Goal: Task Accomplishment & Management: Use online tool/utility

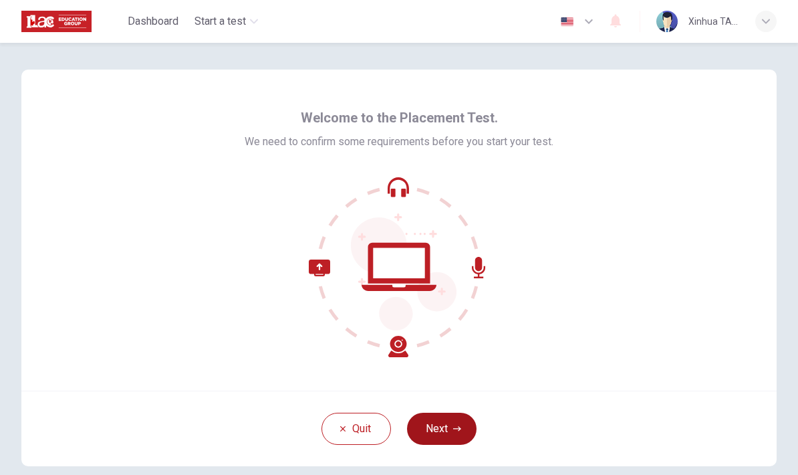
click at [454, 433] on button "Next" at bounding box center [442, 429] width 70 height 32
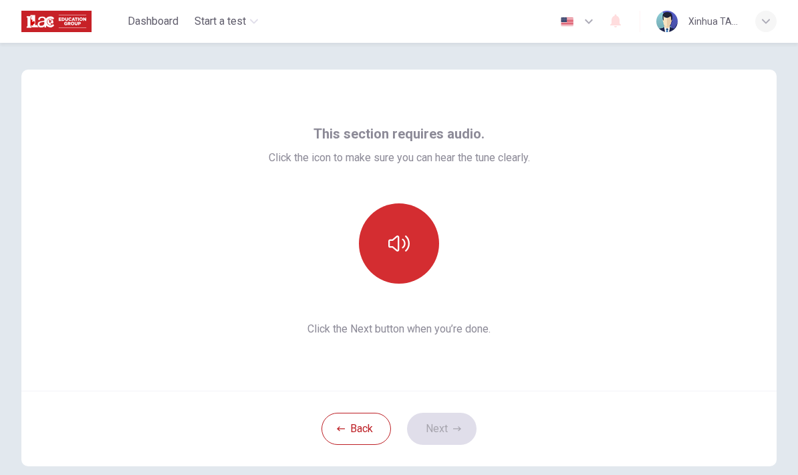
click at [407, 251] on icon "button" at bounding box center [398, 243] width 21 height 21
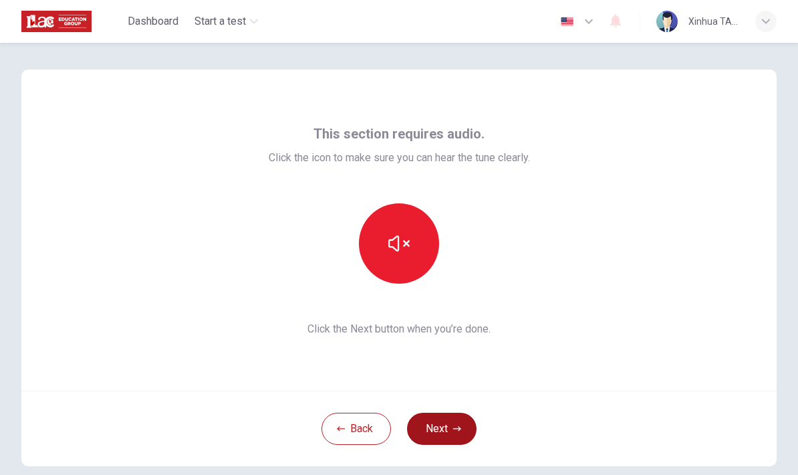
click at [446, 439] on button "Next" at bounding box center [442, 429] width 70 height 32
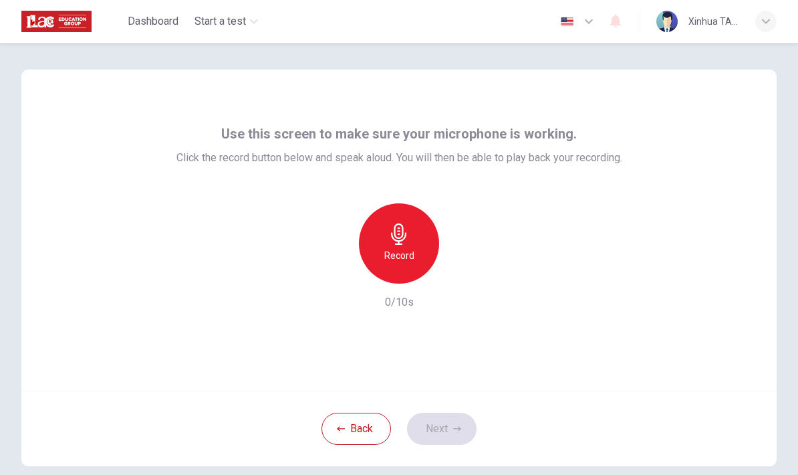
click at [400, 232] on icon "button" at bounding box center [398, 233] width 21 height 21
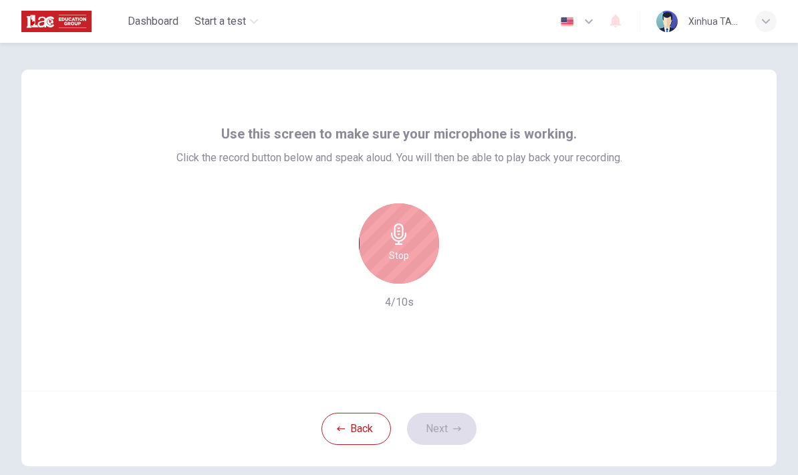
click at [508, 342] on div "Use this screen to make sure your microphone is working. Click the record butto…" at bounding box center [399, 230] width 756 height 321
click at [409, 248] on h6 "Stop" at bounding box center [399, 255] width 20 height 16
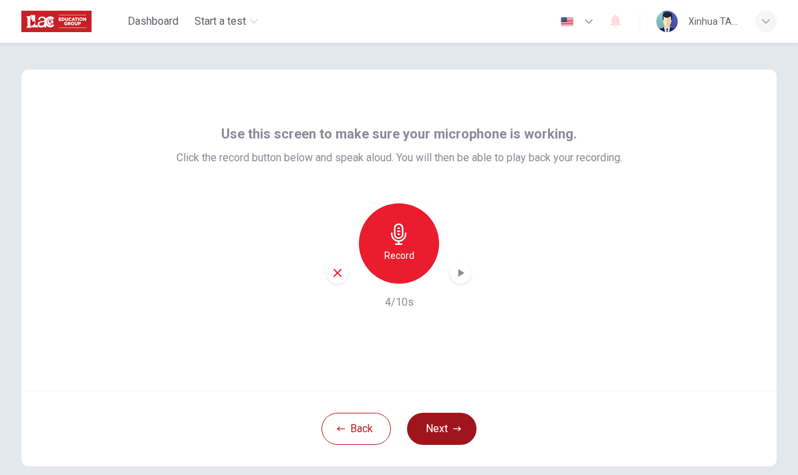
click at [443, 429] on button "Next" at bounding box center [442, 429] width 70 height 32
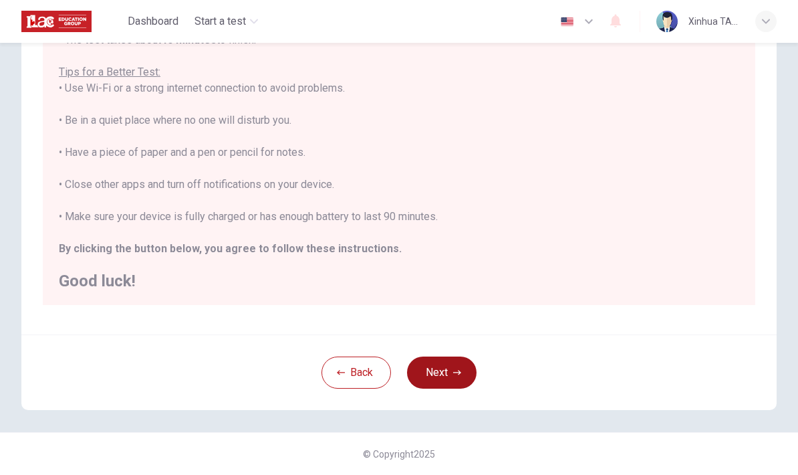
scroll to position [227, 0]
click at [441, 370] on button "Next" at bounding box center [442, 372] width 70 height 32
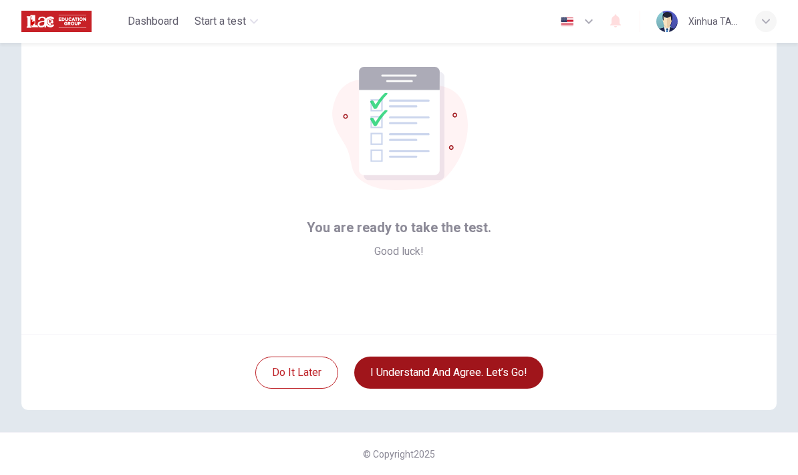
scroll to position [56, 0]
click at [513, 376] on button "I understand and agree. Let’s go!" at bounding box center [448, 372] width 189 height 32
click at [459, 370] on button "I understand and agree. Let’s go!" at bounding box center [448, 372] width 189 height 32
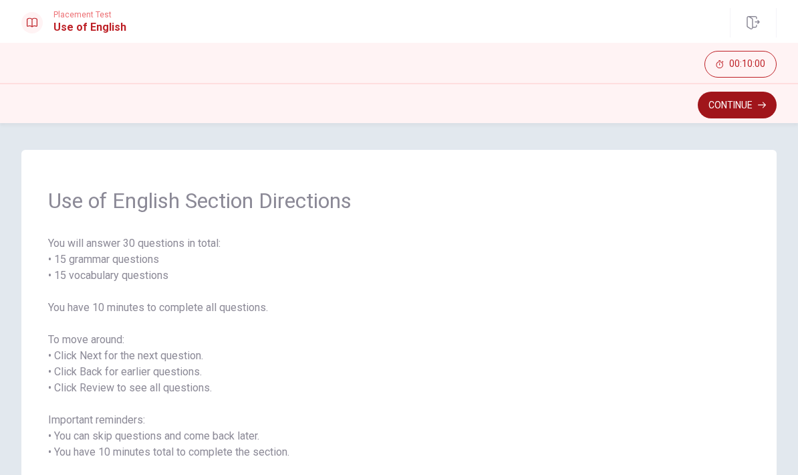
click at [729, 110] on button "Continue" at bounding box center [737, 105] width 79 height 27
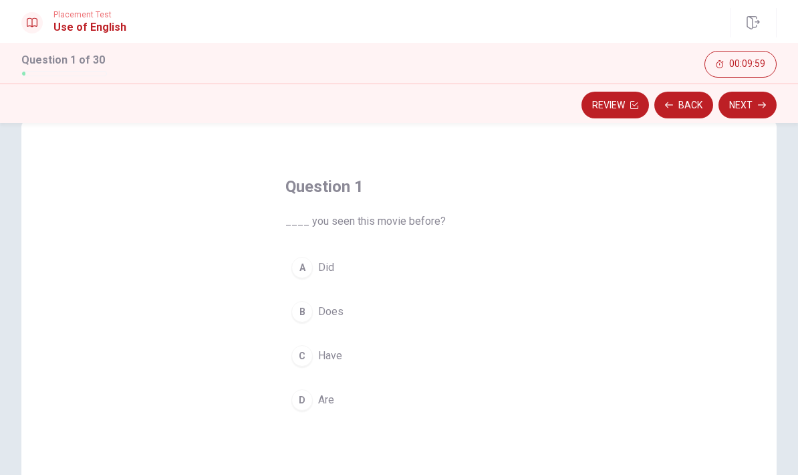
scroll to position [43, 0]
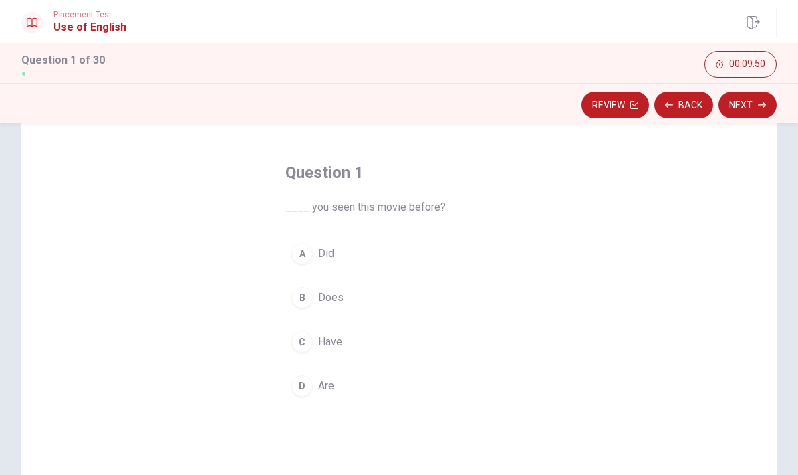
click at [305, 257] on div "A" at bounding box center [302, 253] width 21 height 21
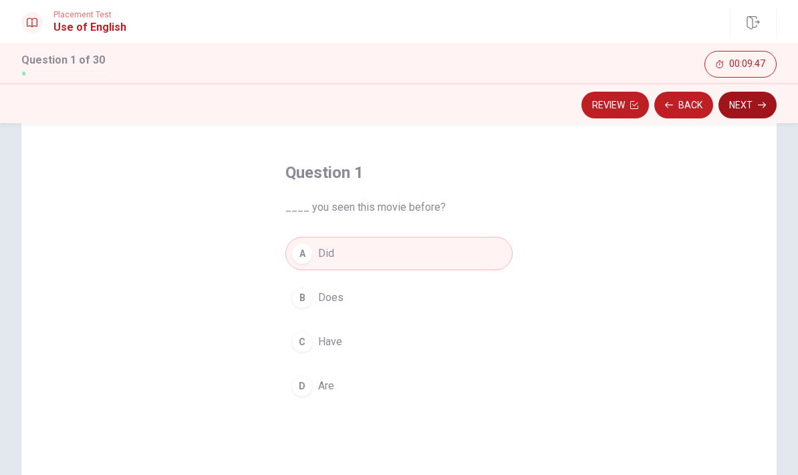
click at [740, 110] on button "Next" at bounding box center [748, 105] width 58 height 27
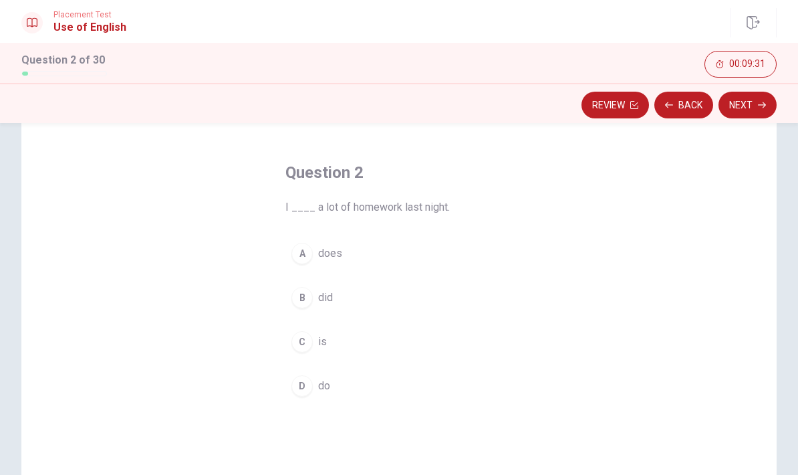
click at [326, 298] on span "did" at bounding box center [325, 298] width 15 height 16
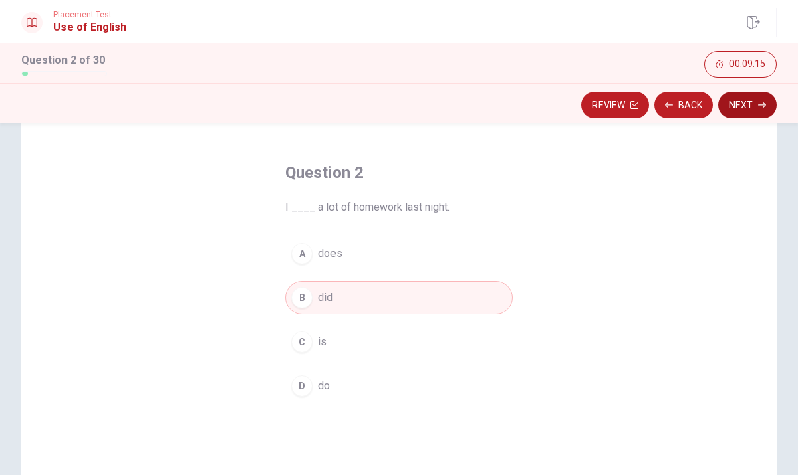
click at [742, 108] on button "Next" at bounding box center [748, 105] width 58 height 27
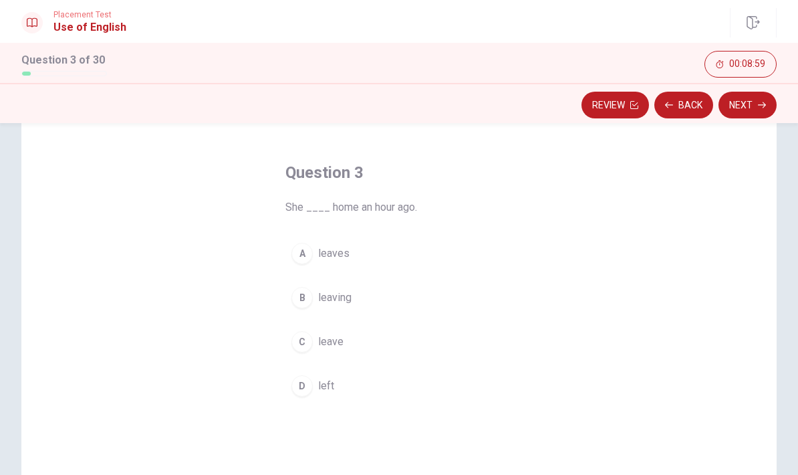
click at [298, 256] on div "A" at bounding box center [302, 253] width 21 height 21
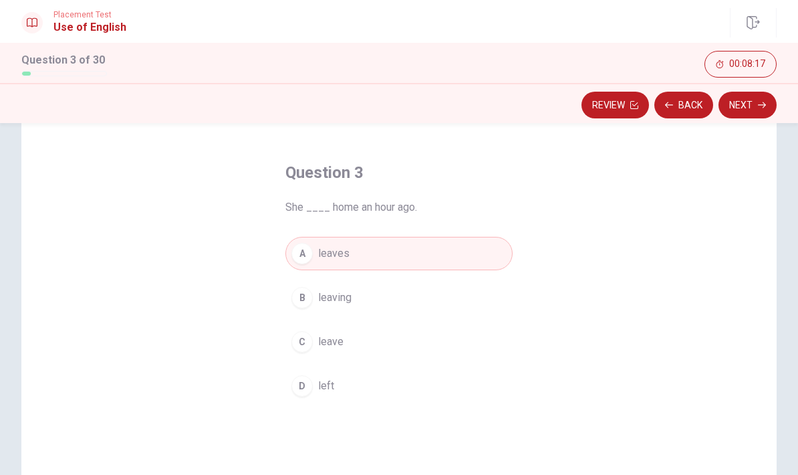
click at [304, 388] on div "D" at bounding box center [302, 385] width 21 height 21
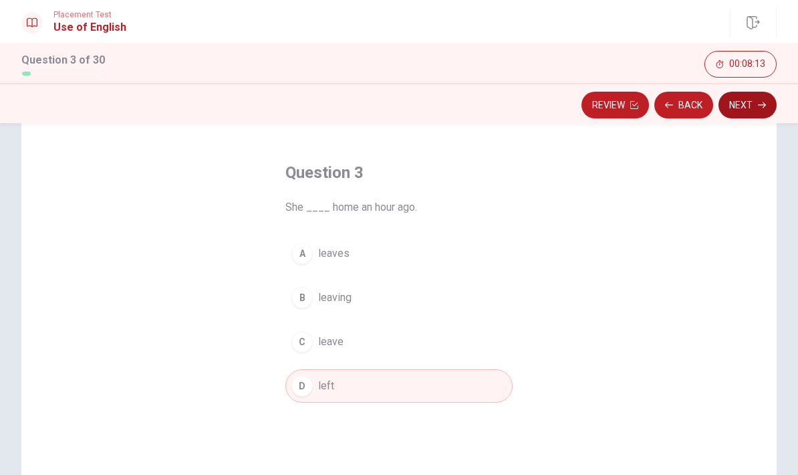
click at [739, 107] on button "Next" at bounding box center [748, 105] width 58 height 27
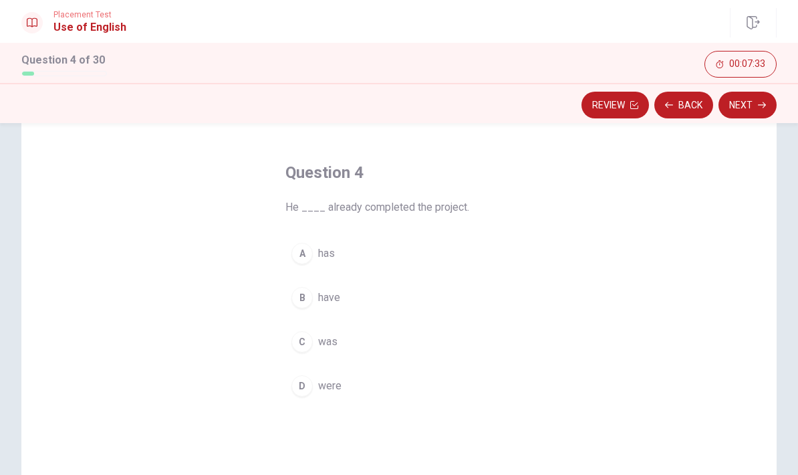
click at [308, 257] on div "A" at bounding box center [302, 253] width 21 height 21
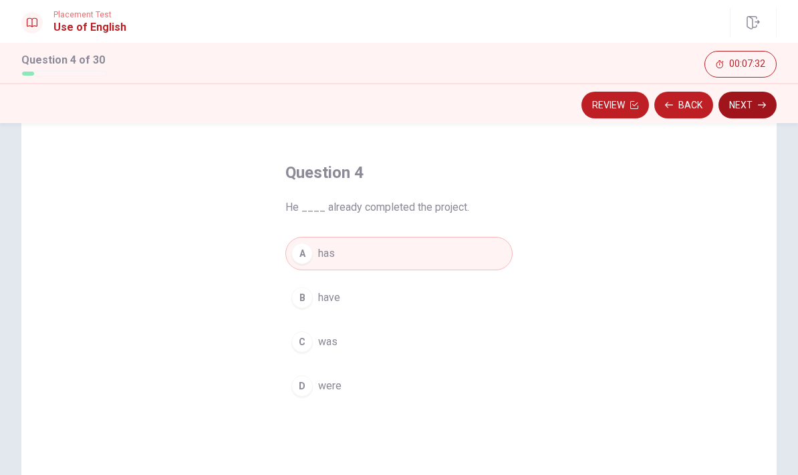
click at [735, 117] on button "Next" at bounding box center [748, 105] width 58 height 27
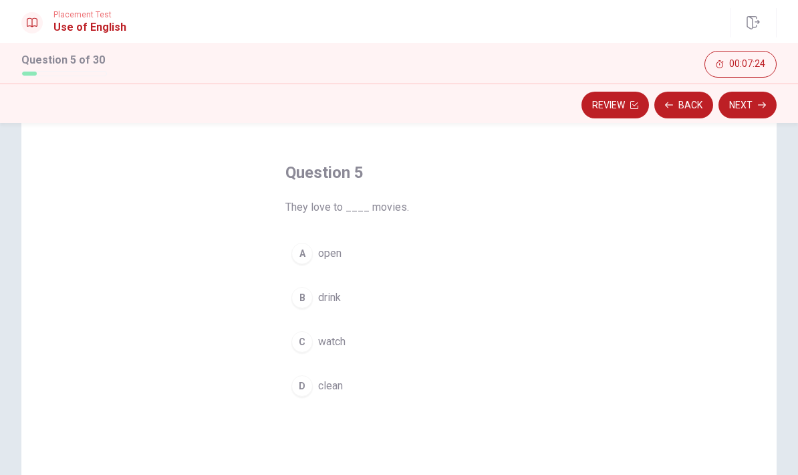
click at [295, 346] on div "C" at bounding box center [302, 341] width 21 height 21
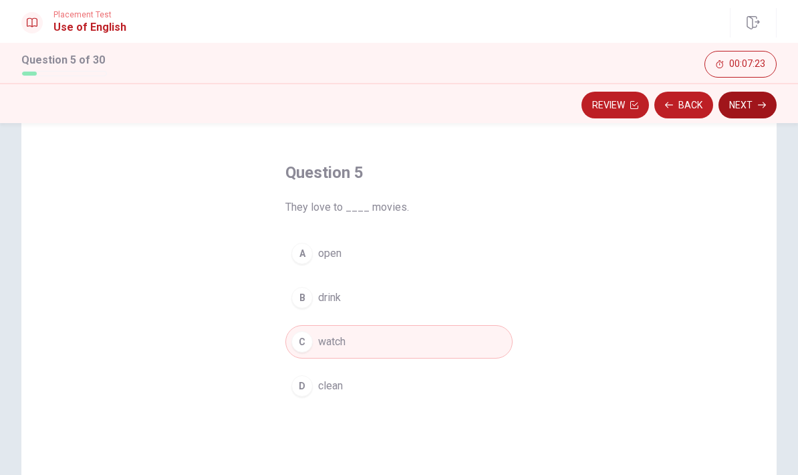
click at [760, 106] on icon "button" at bounding box center [762, 105] width 8 height 8
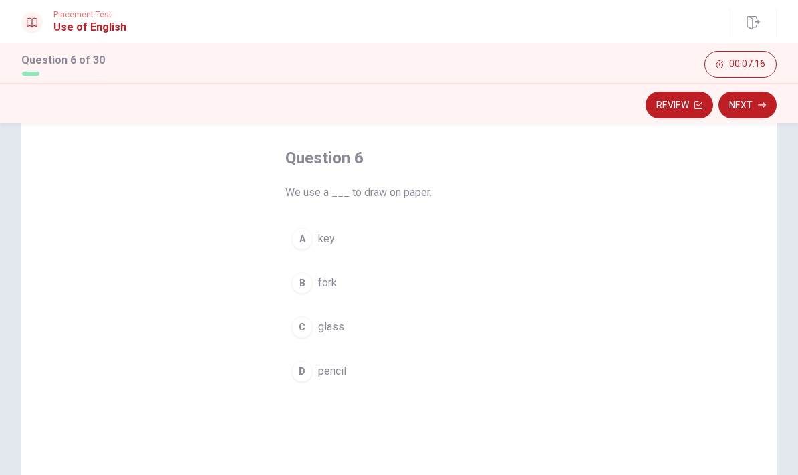
scroll to position [58, 0]
click at [318, 367] on span "pencil" at bounding box center [332, 370] width 28 height 16
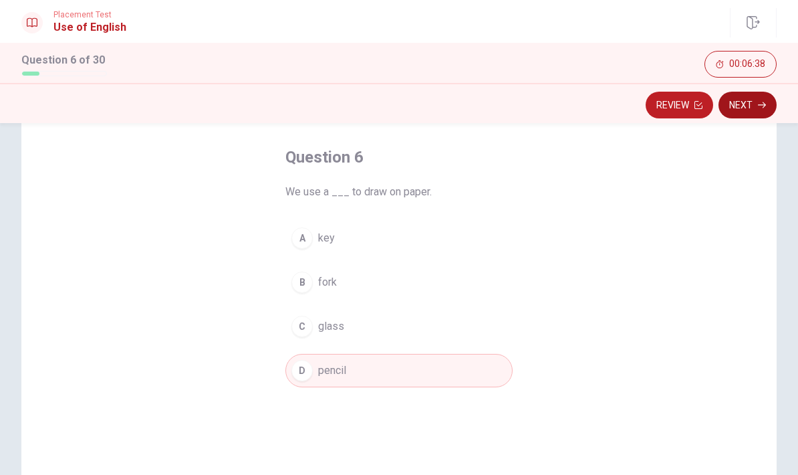
click at [743, 111] on button "Next" at bounding box center [748, 105] width 58 height 27
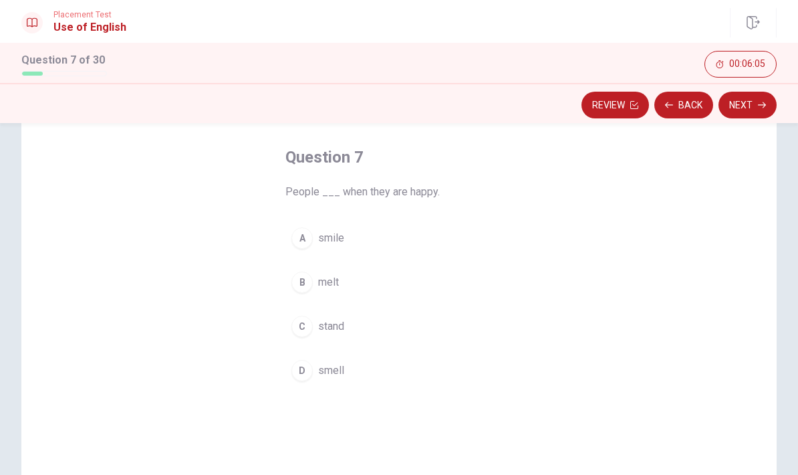
click at [312, 234] on div "A" at bounding box center [302, 237] width 21 height 21
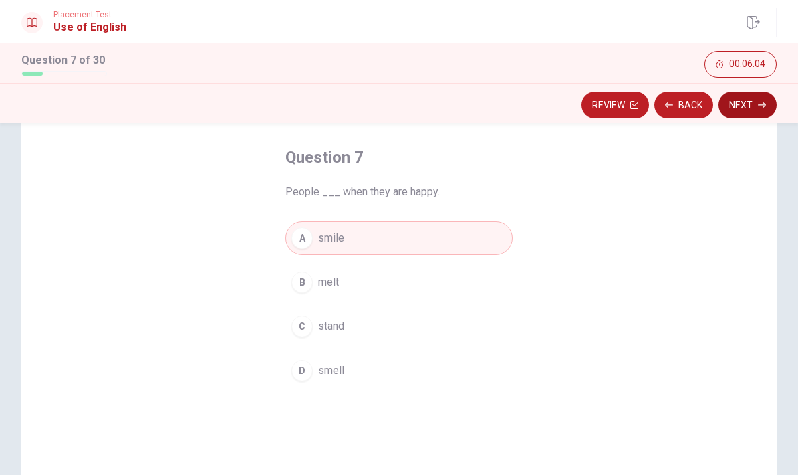
click at [751, 106] on button "Next" at bounding box center [748, 105] width 58 height 27
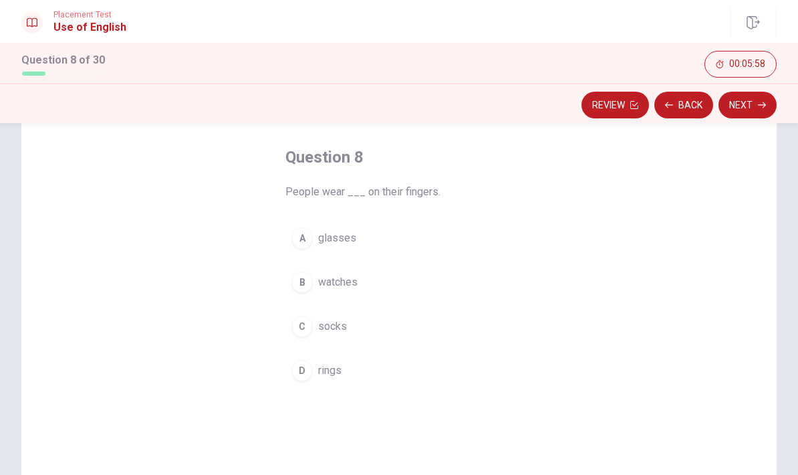
click at [297, 241] on div "A" at bounding box center [302, 237] width 21 height 21
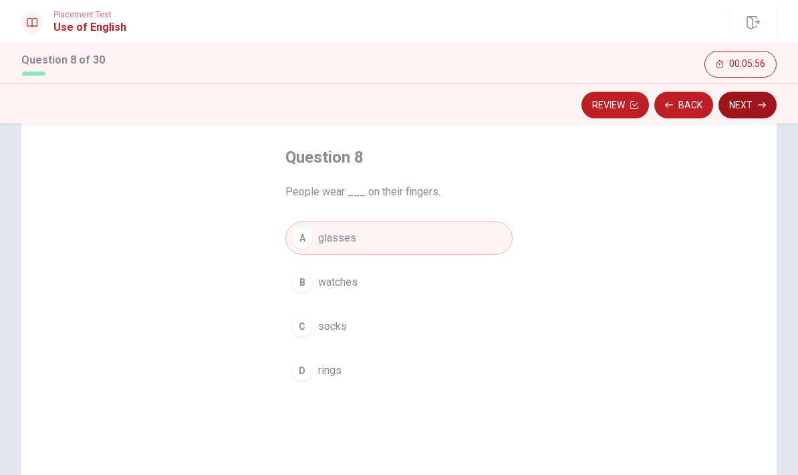
click at [740, 112] on button "Next" at bounding box center [748, 105] width 58 height 27
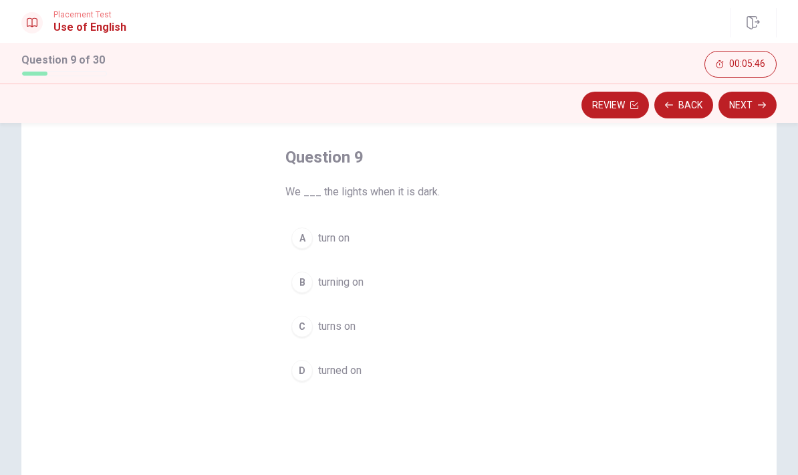
click at [299, 241] on div "A" at bounding box center [302, 237] width 21 height 21
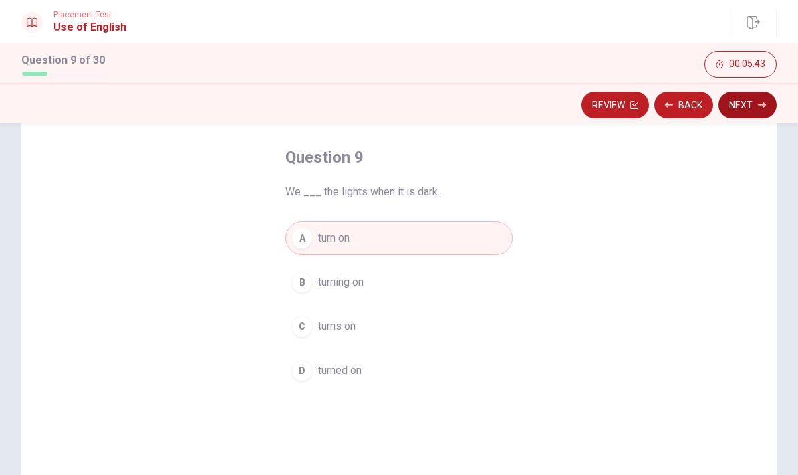
click at [754, 108] on button "Next" at bounding box center [748, 105] width 58 height 27
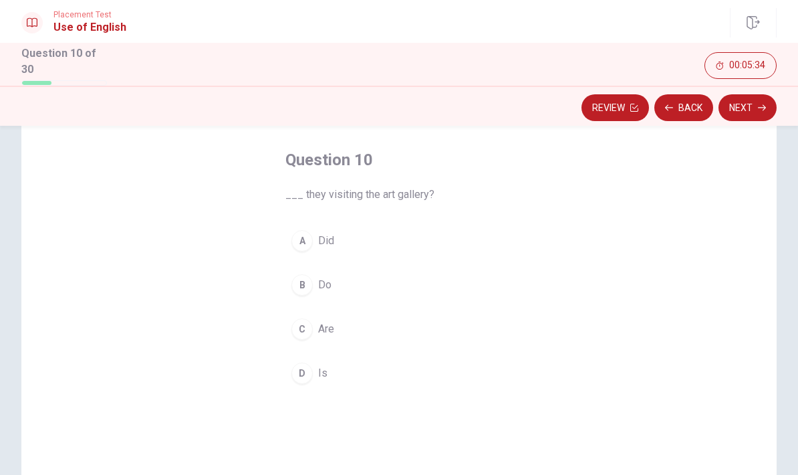
click at [295, 331] on div "C" at bounding box center [302, 328] width 21 height 21
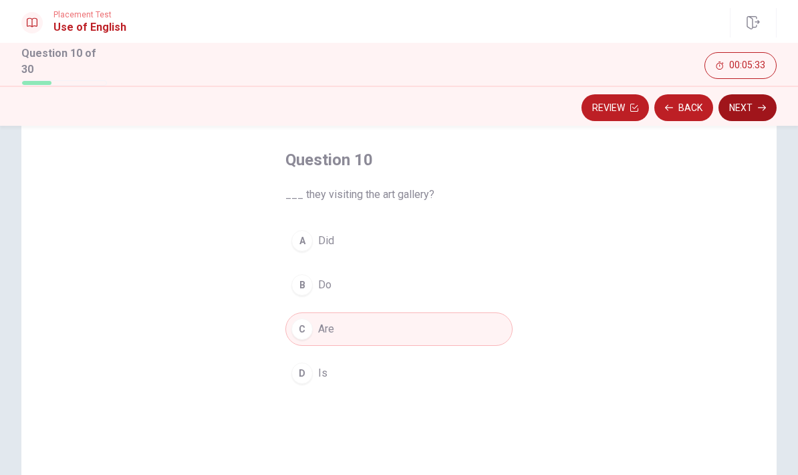
click at [756, 104] on button "Next" at bounding box center [748, 107] width 58 height 27
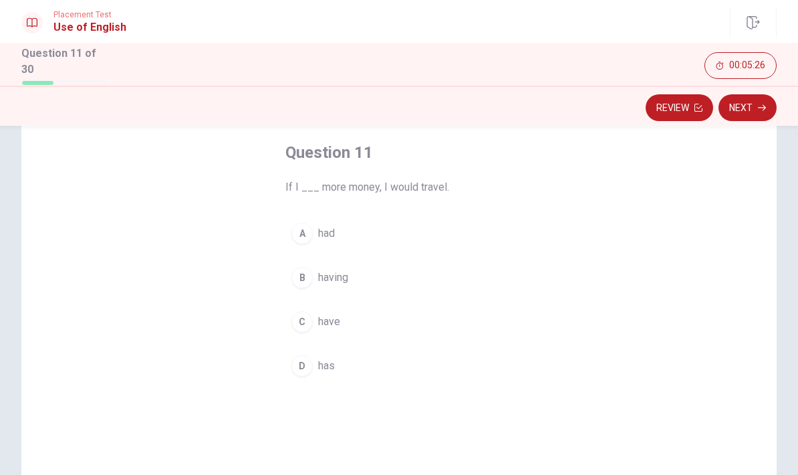
scroll to position [66, 0]
click at [303, 328] on div "C" at bounding box center [302, 320] width 21 height 21
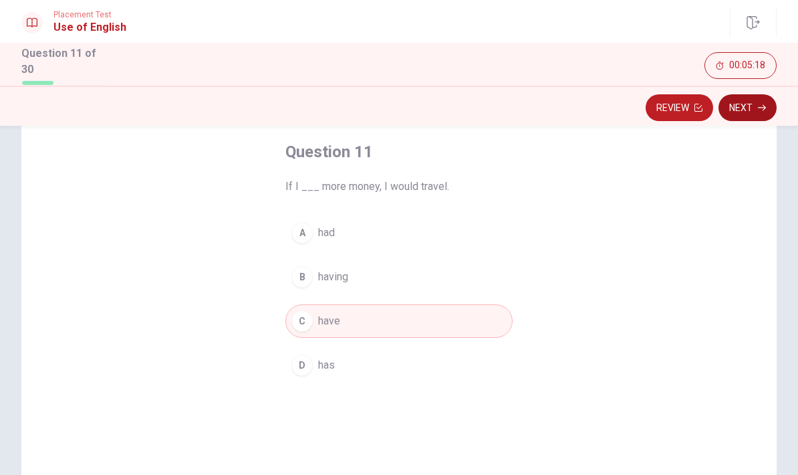
click at [754, 110] on button "Next" at bounding box center [748, 107] width 58 height 27
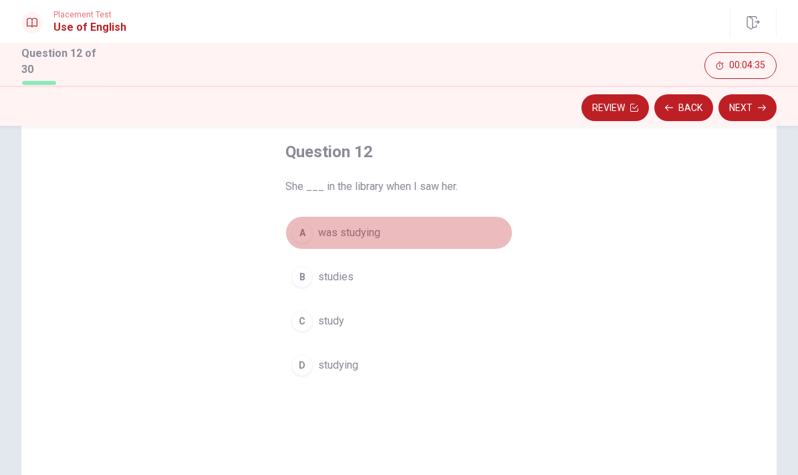
click at [304, 234] on div "A" at bounding box center [302, 232] width 21 height 21
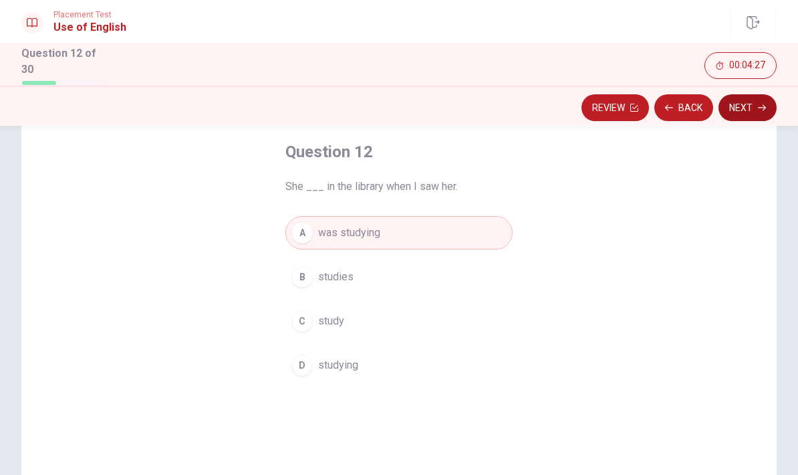
click at [744, 107] on button "Next" at bounding box center [748, 107] width 58 height 27
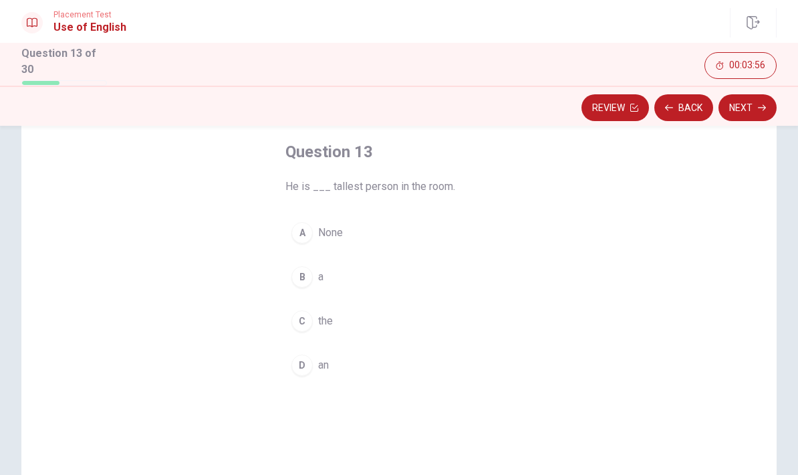
click at [302, 282] on div "B" at bounding box center [302, 276] width 21 height 21
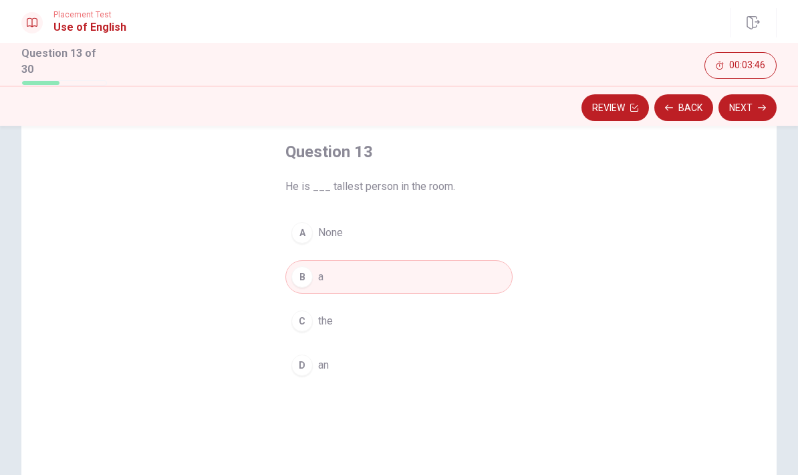
click at [296, 326] on div "C" at bounding box center [302, 320] width 21 height 21
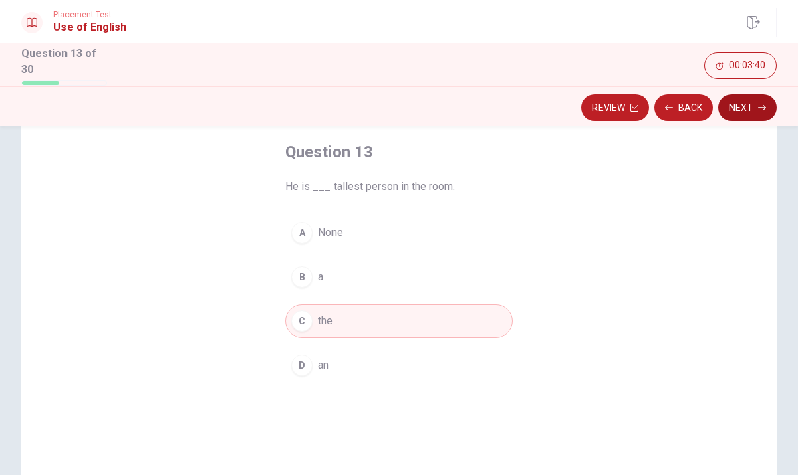
click at [748, 107] on button "Next" at bounding box center [748, 107] width 58 height 27
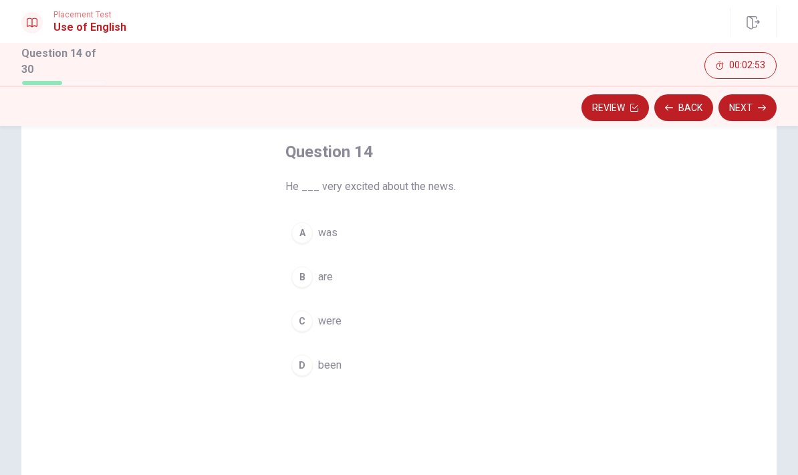
click at [302, 234] on div "A" at bounding box center [302, 232] width 21 height 21
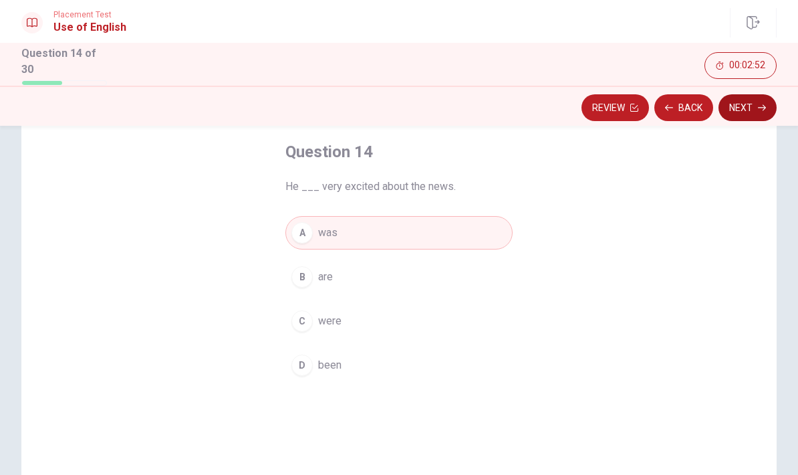
click at [733, 111] on button "Next" at bounding box center [748, 107] width 58 height 27
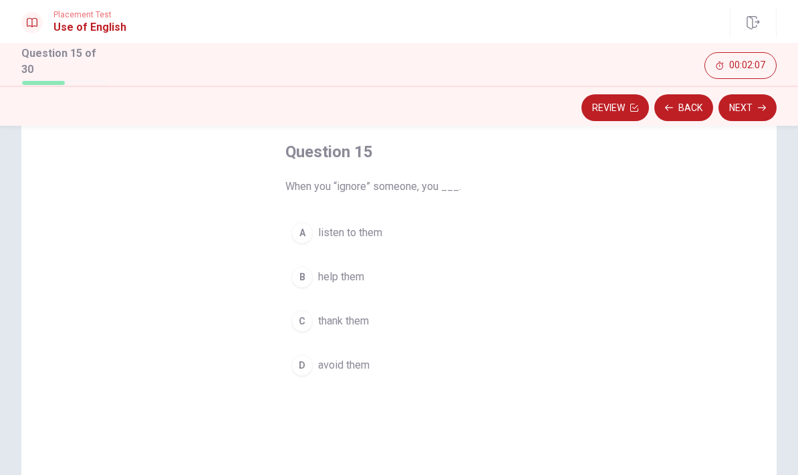
click at [320, 364] on span "avoid them" at bounding box center [343, 365] width 51 height 16
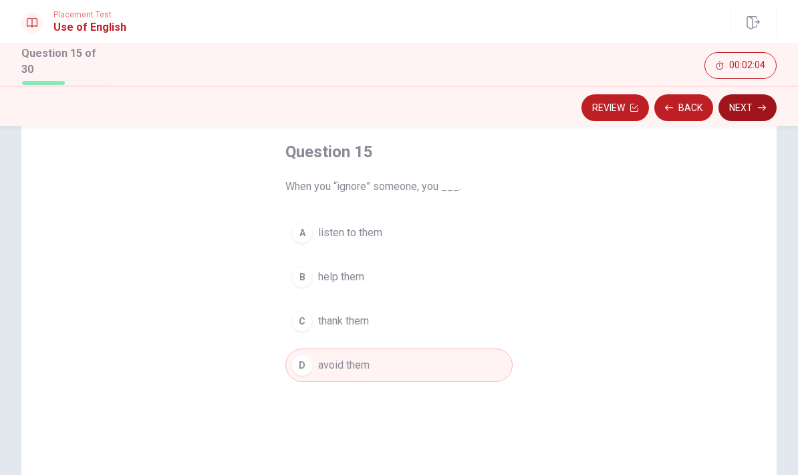
click at [750, 111] on button "Next" at bounding box center [748, 107] width 58 height 27
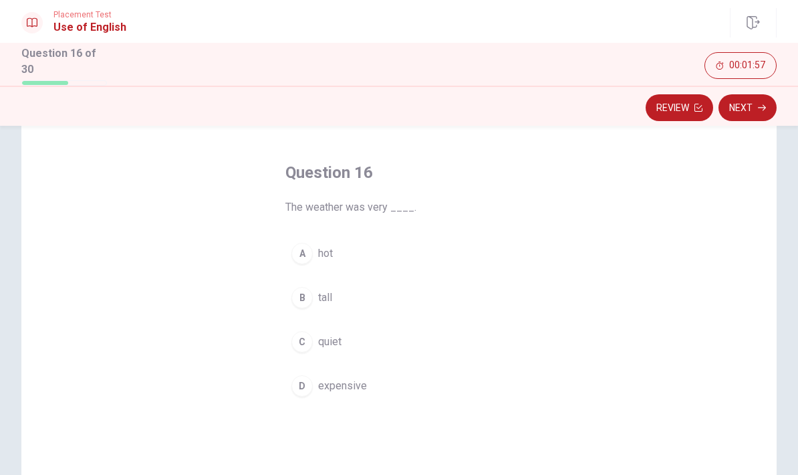
scroll to position [53, 0]
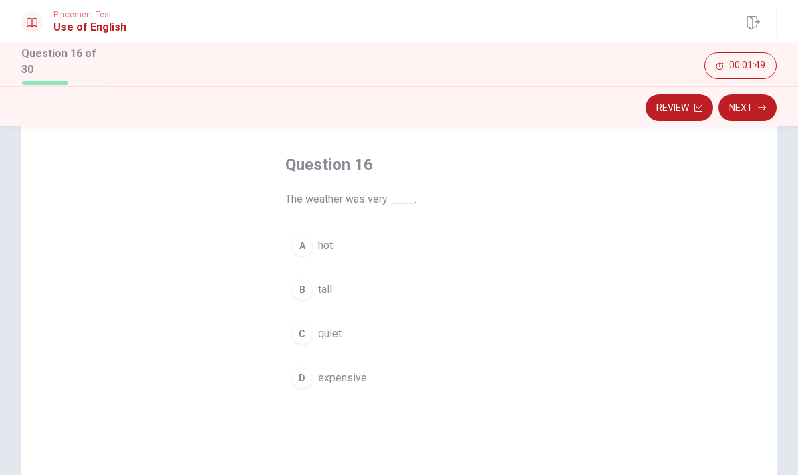
click at [300, 247] on div "A" at bounding box center [302, 245] width 21 height 21
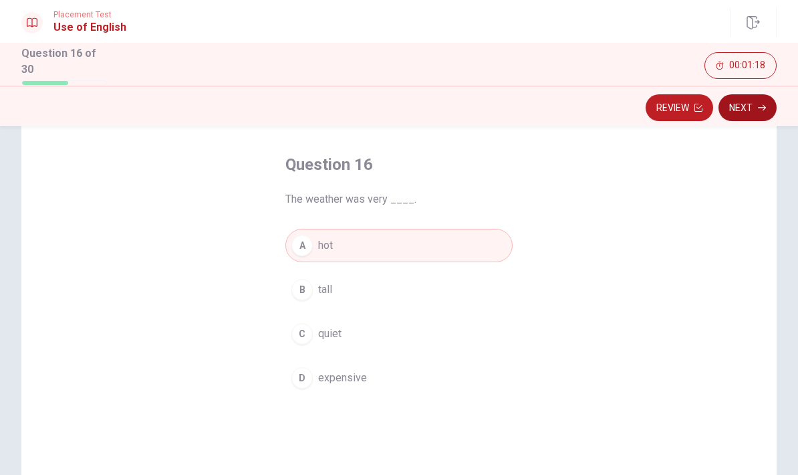
click at [758, 113] on button "Next" at bounding box center [748, 107] width 58 height 27
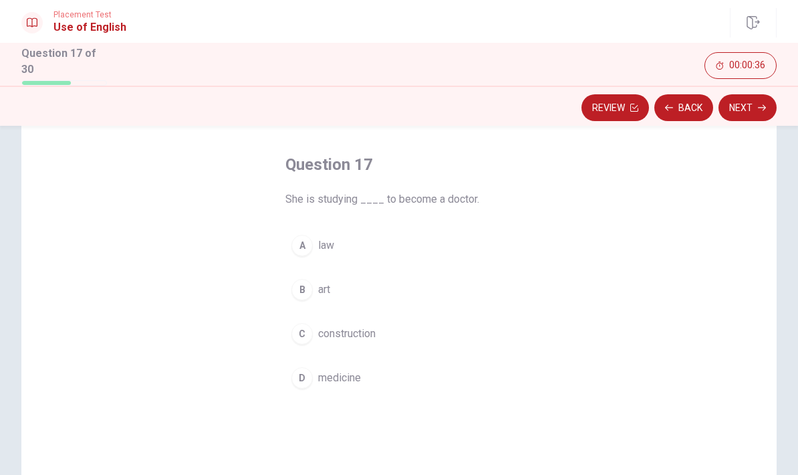
click at [329, 375] on span "medicine" at bounding box center [339, 378] width 43 height 16
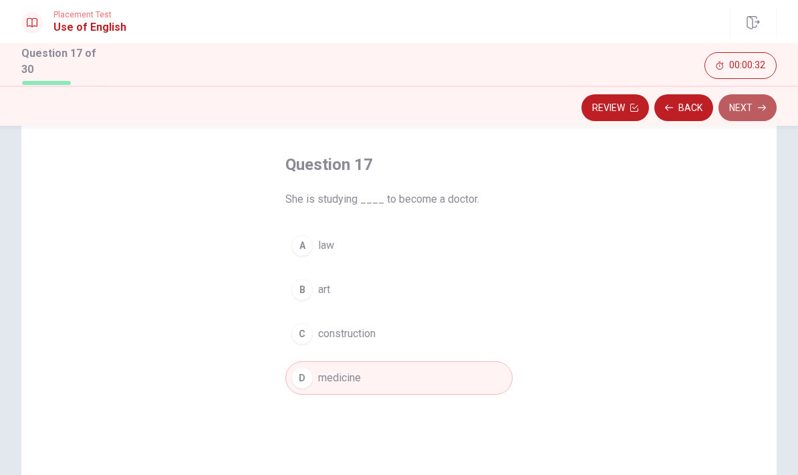
click at [750, 106] on button "Next" at bounding box center [748, 107] width 58 height 27
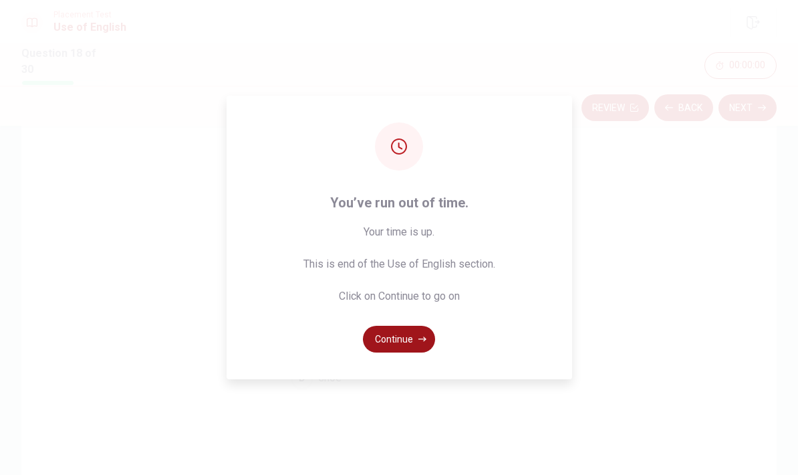
click at [390, 352] on button "Continue" at bounding box center [399, 339] width 72 height 27
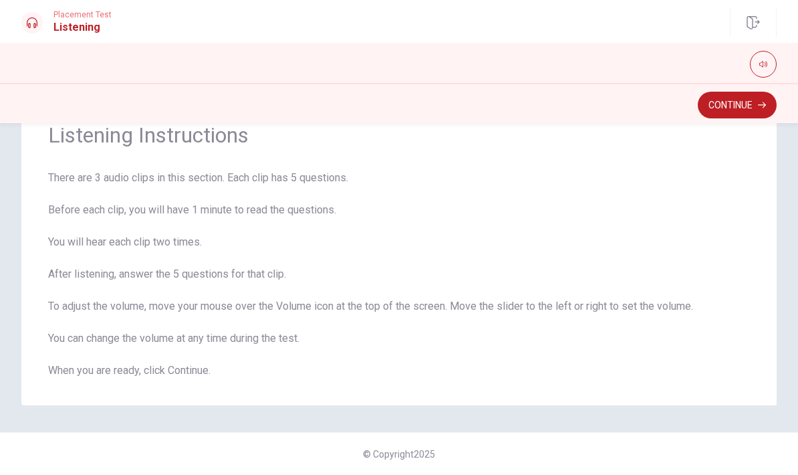
scroll to position [55, 0]
click at [736, 110] on button "Continue" at bounding box center [737, 105] width 79 height 27
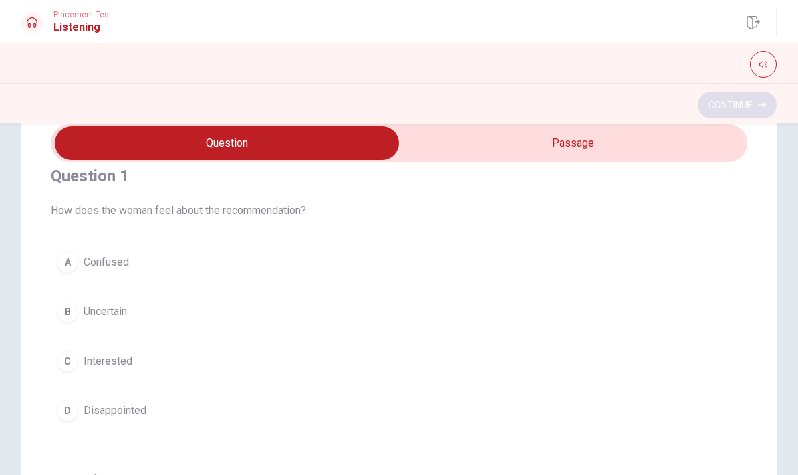
scroll to position [23, 0]
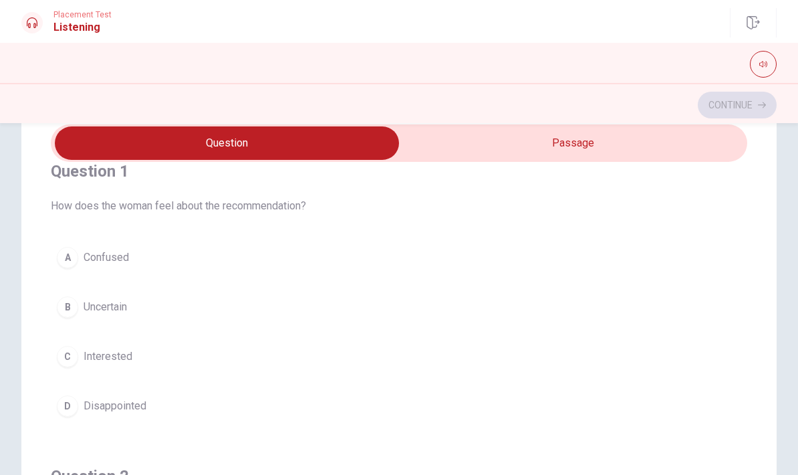
click at [98, 360] on span "Interested" at bounding box center [108, 356] width 49 height 16
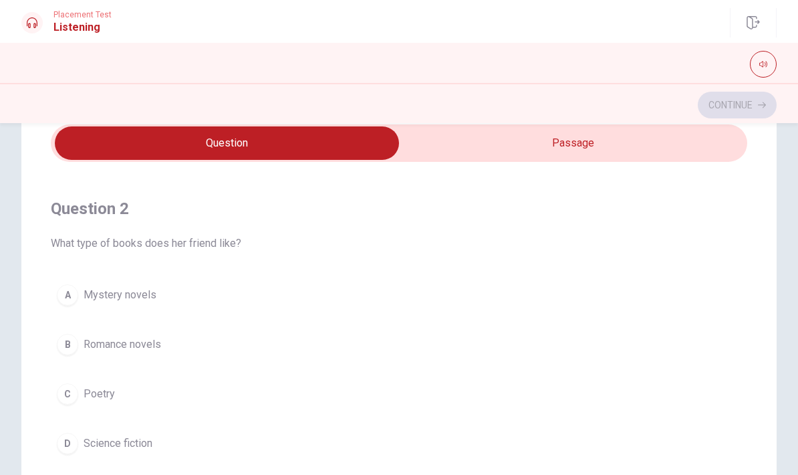
scroll to position [280, 0]
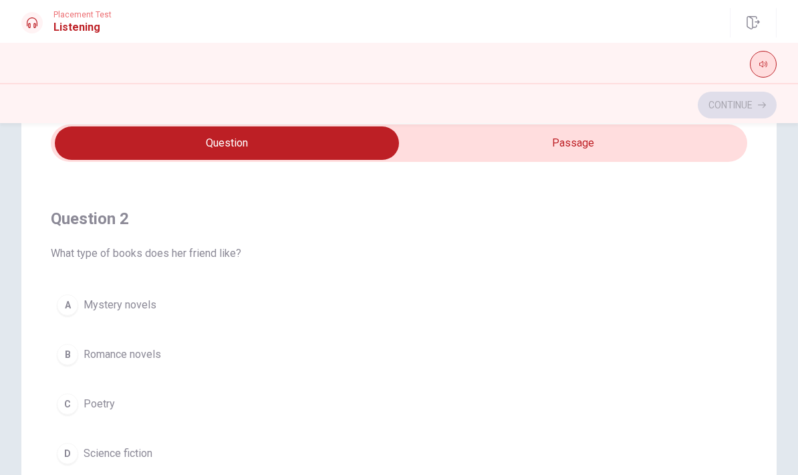
click at [763, 70] on button "button" at bounding box center [763, 64] width 27 height 27
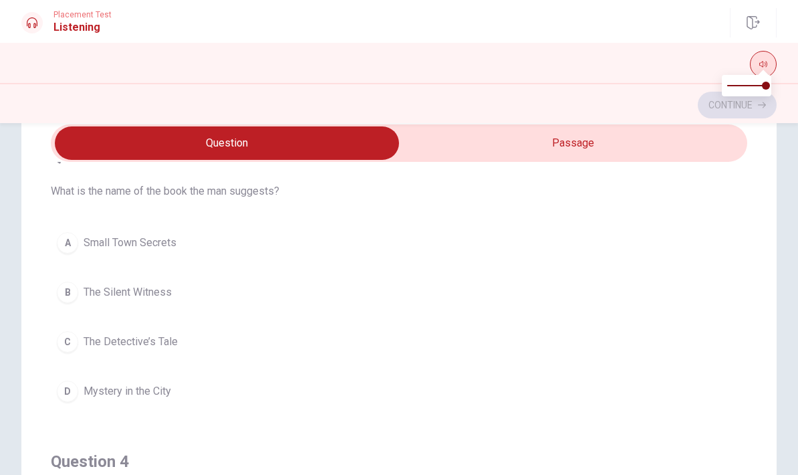
scroll to position [648, 0]
click at [94, 251] on button "A Small Town Secrets" at bounding box center [399, 241] width 697 height 33
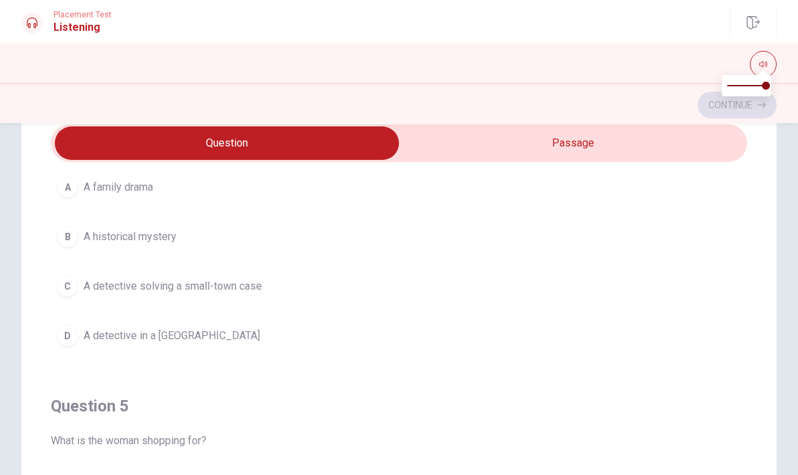
scroll to position [1009, 0]
type input "0"
click at [758, 65] on button "button" at bounding box center [763, 64] width 27 height 27
click at [767, 61] on icon "button" at bounding box center [764, 64] width 8 height 8
click at [739, 82] on span at bounding box center [743, 86] width 8 height 8
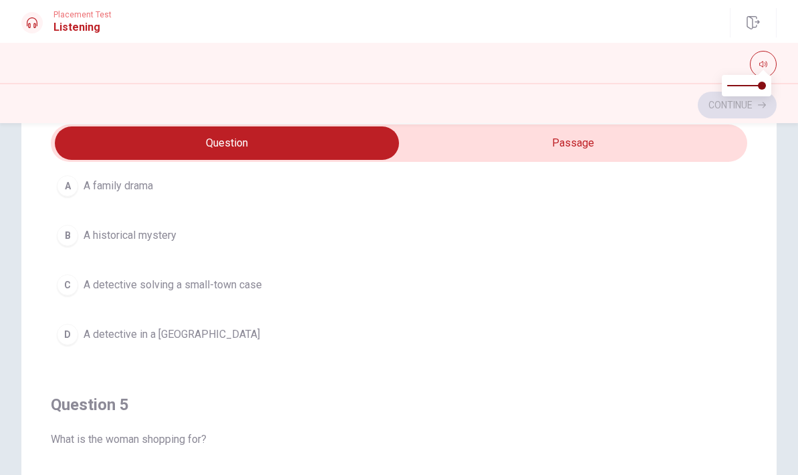
click at [737, 90] on span at bounding box center [746, 86] width 39 height 28
type input "0.2"
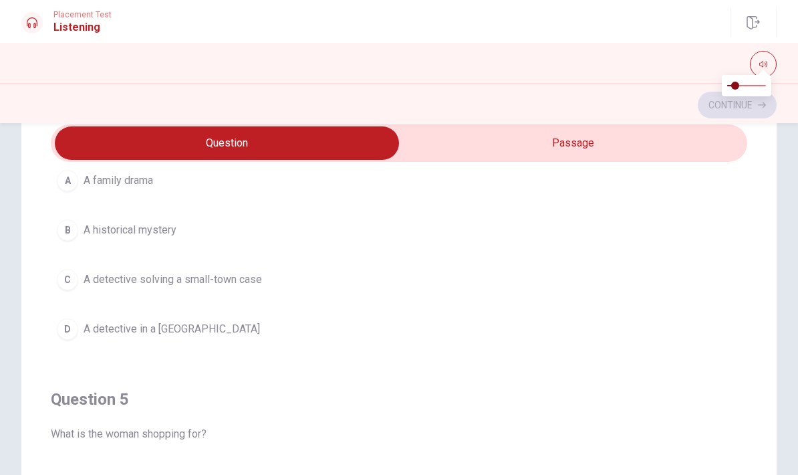
click at [97, 278] on span "A detective solving a small-town case" at bounding box center [173, 279] width 179 height 16
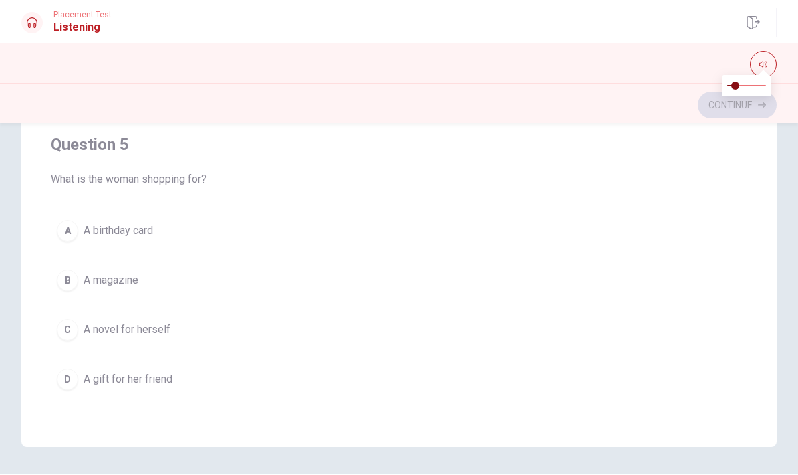
scroll to position [248, 0]
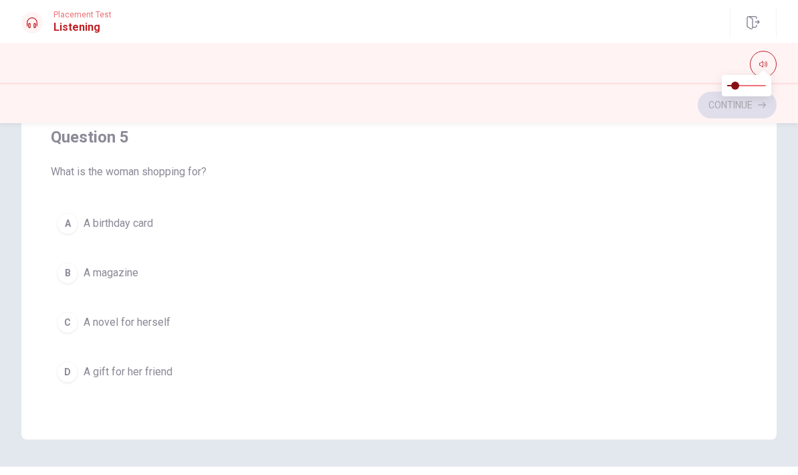
click at [134, 368] on span "A gift for her friend" at bounding box center [128, 372] width 89 height 16
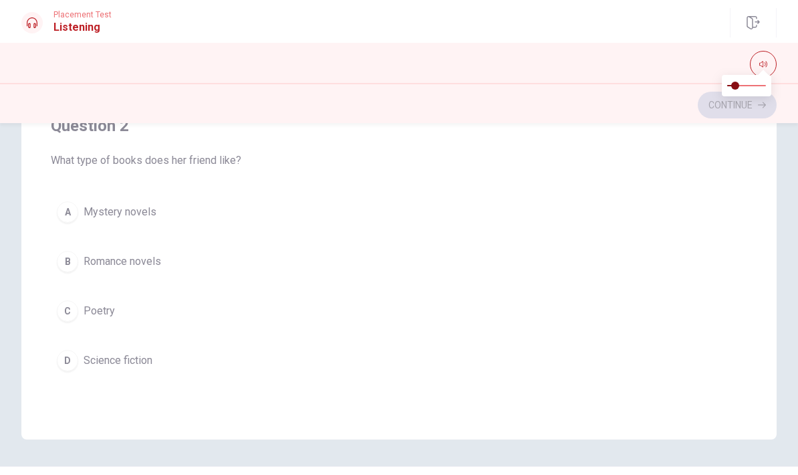
scroll to position [178, 0]
click at [108, 270] on span "Romance novels" at bounding box center [123, 263] width 78 height 16
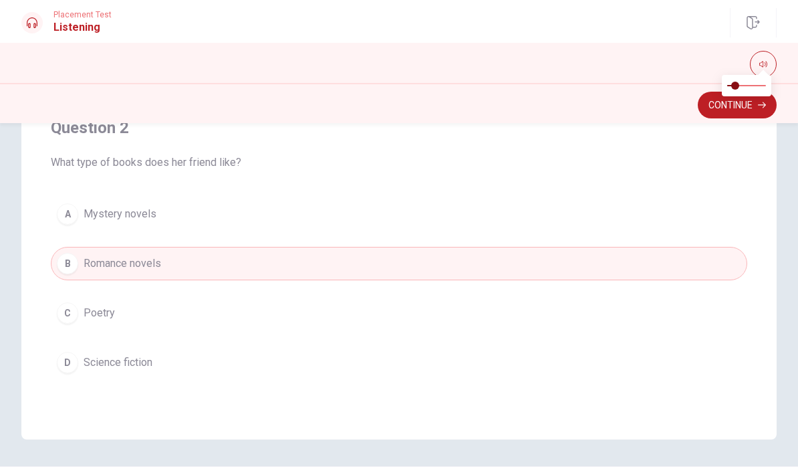
scroll to position [135, 0]
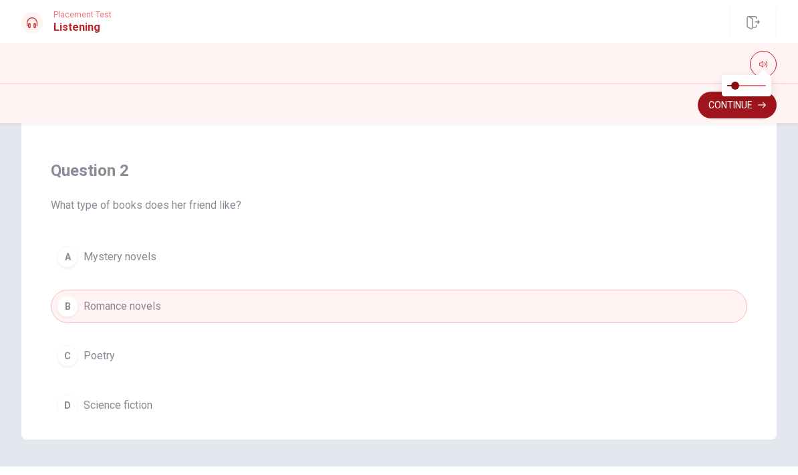
click at [737, 114] on button "Continue" at bounding box center [737, 105] width 79 height 27
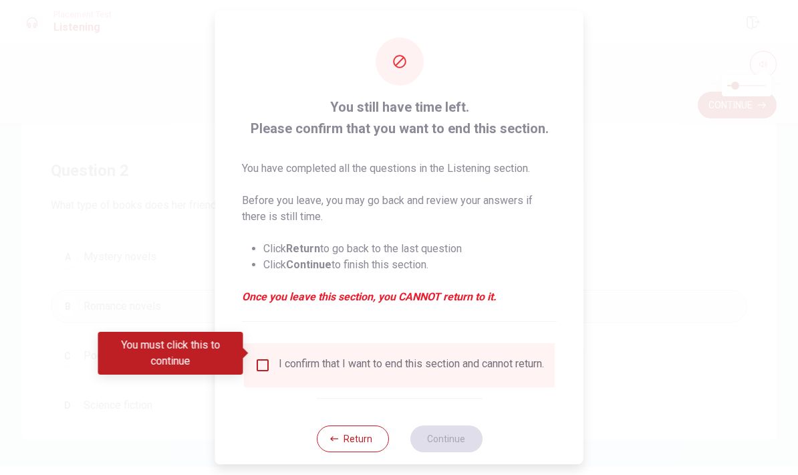
click at [255, 358] on input "You must click this to continue" at bounding box center [263, 365] width 16 height 16
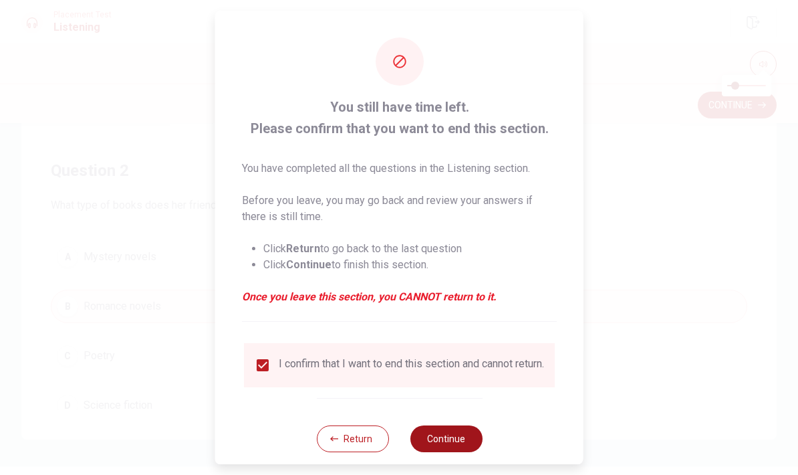
click at [453, 426] on button "Continue" at bounding box center [446, 438] width 72 height 27
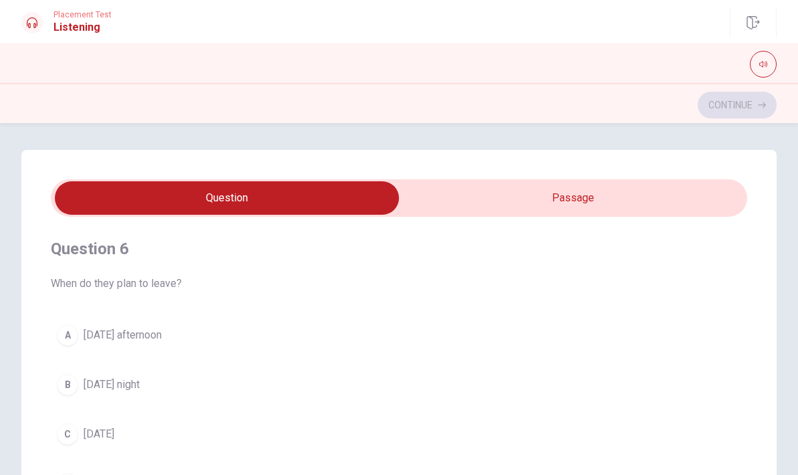
scroll to position [0, 0]
click at [767, 66] on icon "button" at bounding box center [764, 65] width 8 height 6
type input "25"
click at [598, 195] on input "checkbox" at bounding box center [226, 197] width 1045 height 33
checkbox input "true"
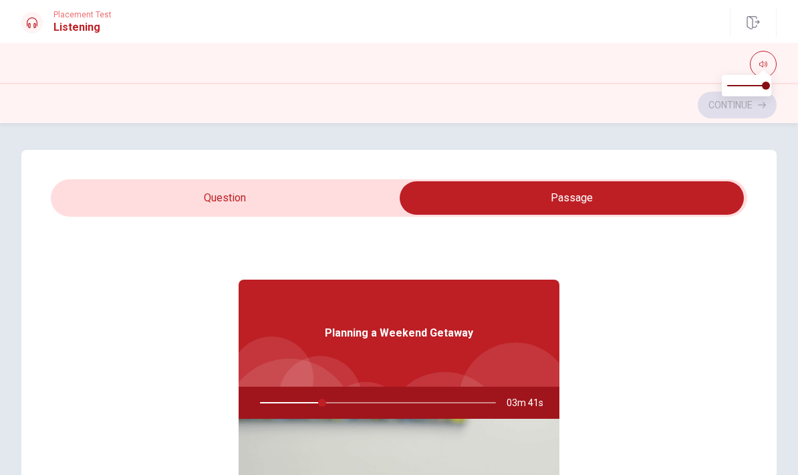
type input "27"
click at [223, 202] on input "checkbox" at bounding box center [571, 197] width 1045 height 33
checkbox input "false"
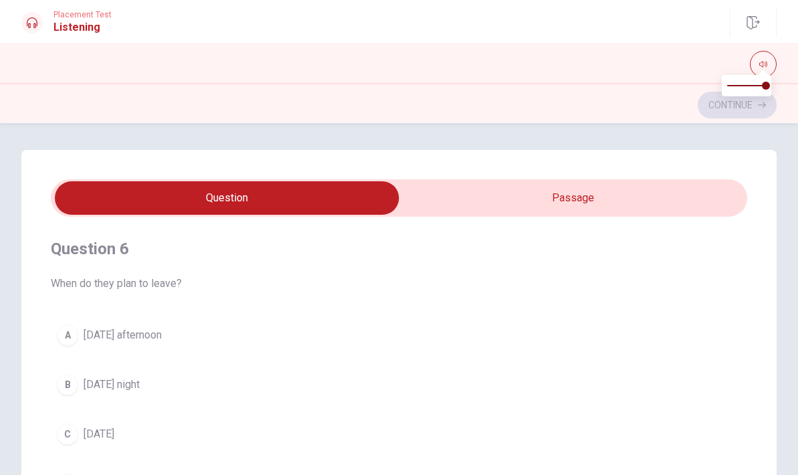
click at [655, 388] on button "B [DATE] night" at bounding box center [399, 384] width 697 height 33
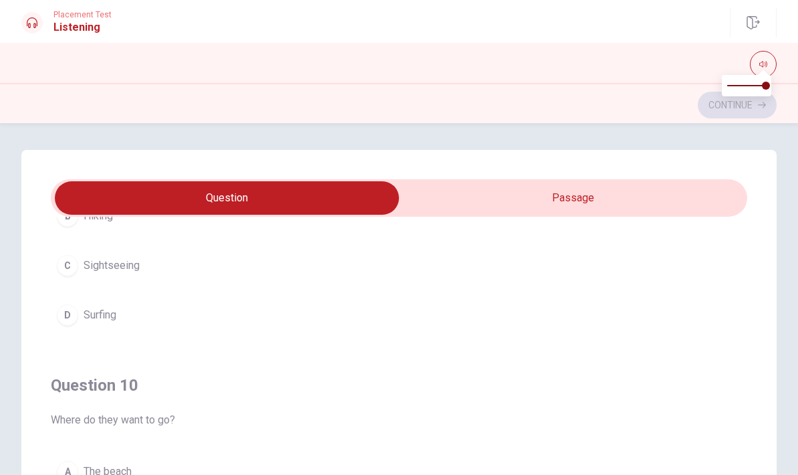
scroll to position [1083, 0]
click at [105, 463] on span "The beach" at bounding box center [108, 471] width 48 height 16
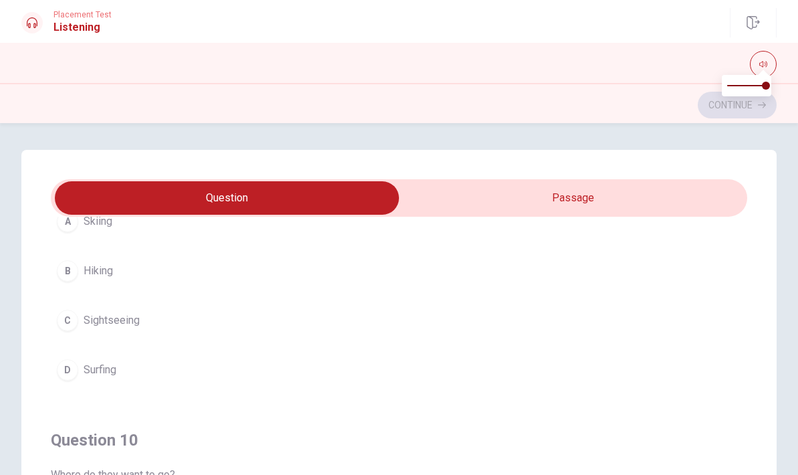
scroll to position [1007, 0]
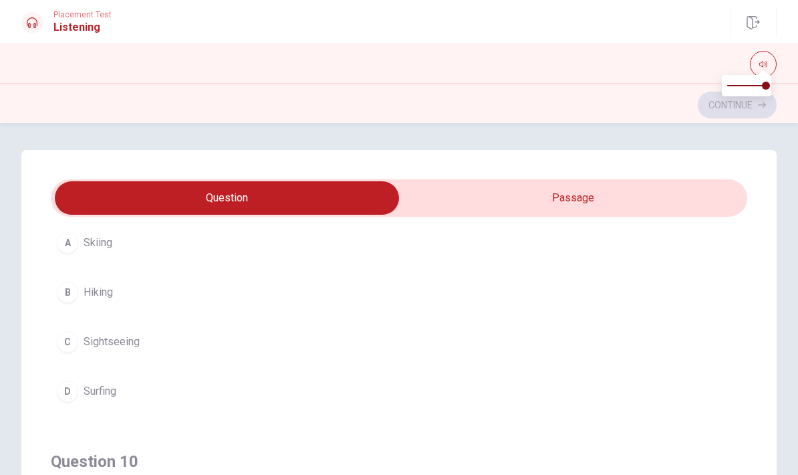
click at [82, 297] on button "B Hiking" at bounding box center [399, 291] width 697 height 33
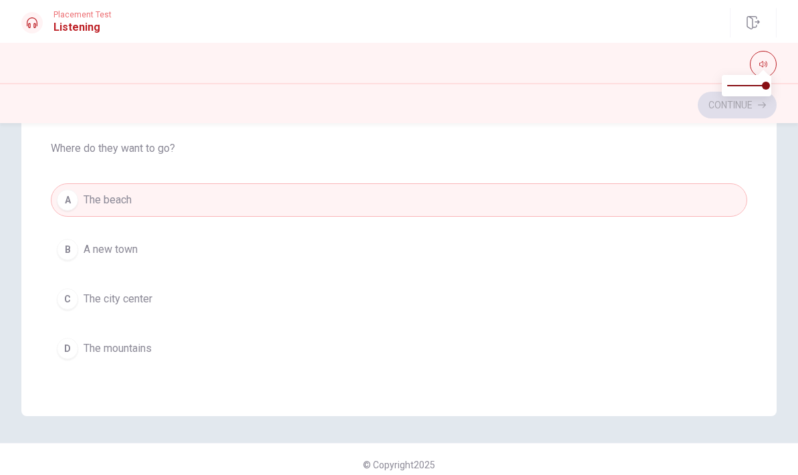
scroll to position [273, 0]
click at [137, 301] on span "The city center" at bounding box center [118, 298] width 69 height 16
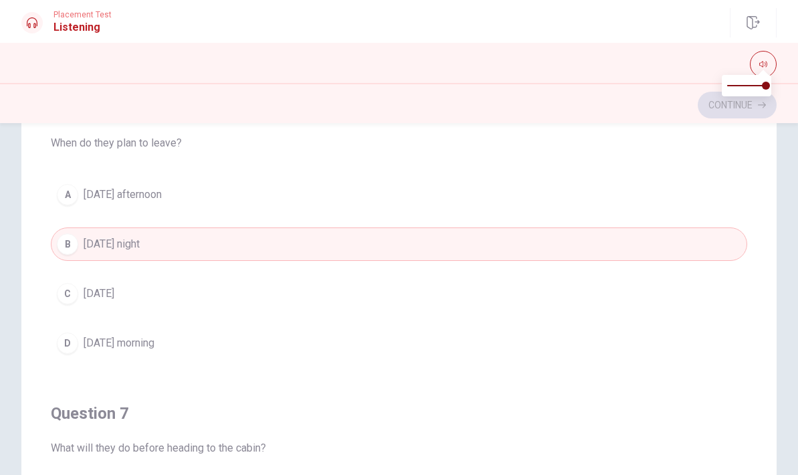
scroll to position [125, 0]
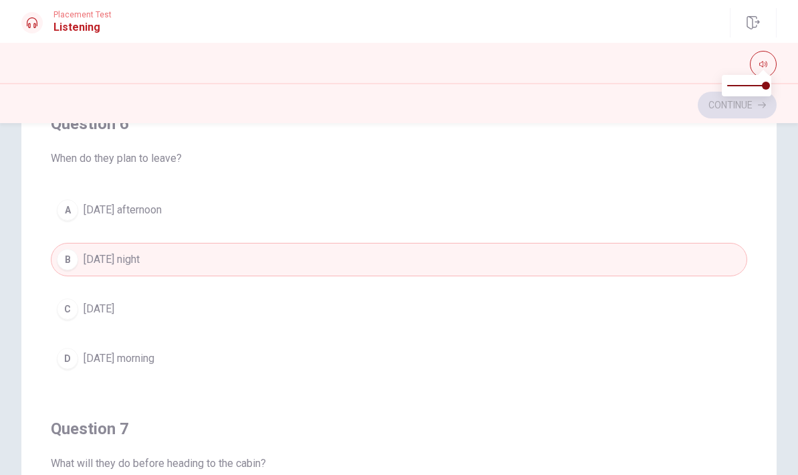
click at [100, 292] on button "C [DATE]" at bounding box center [399, 308] width 697 height 33
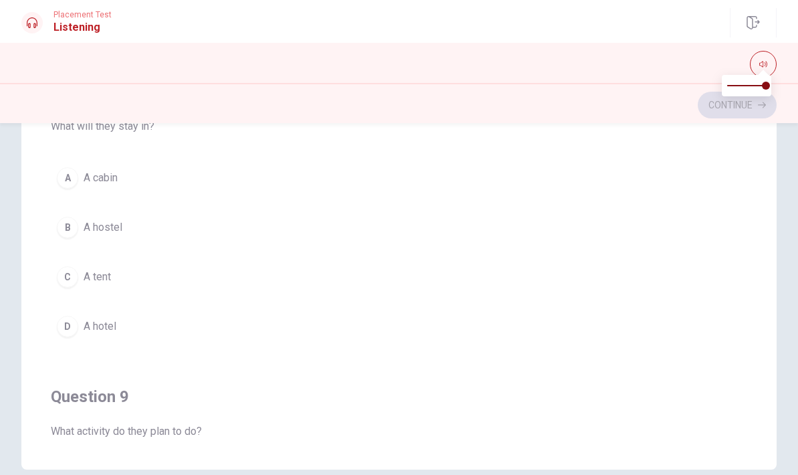
scroll to position [548, 0]
click at [102, 327] on span "A hotel" at bounding box center [100, 327] width 33 height 16
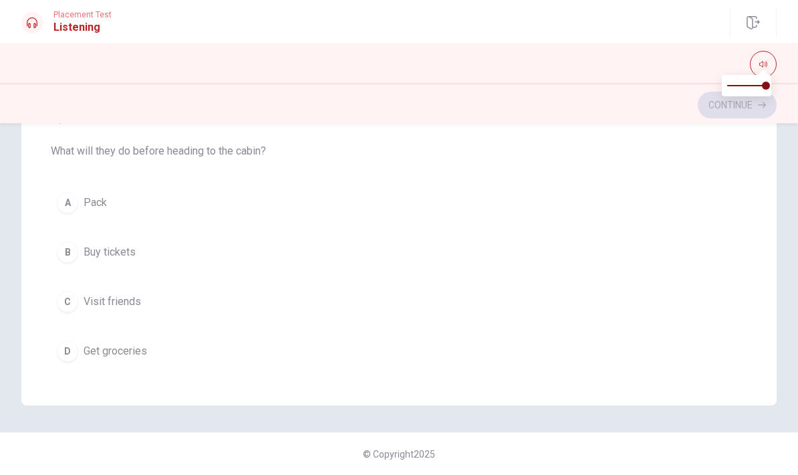
scroll to position [153, 0]
click at [110, 358] on span "Get groceries" at bounding box center [116, 353] width 64 height 16
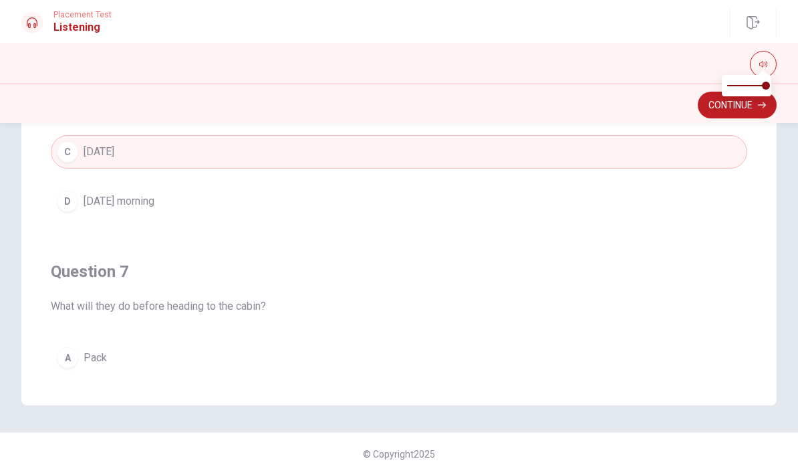
scroll to position [0, 0]
click at [744, 112] on button "Continue" at bounding box center [737, 105] width 79 height 27
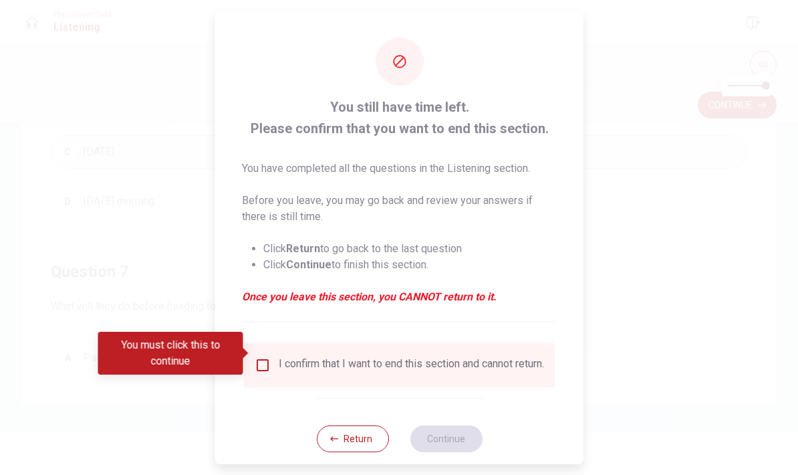
click at [257, 357] on input "You must click this to continue" at bounding box center [263, 365] width 16 height 16
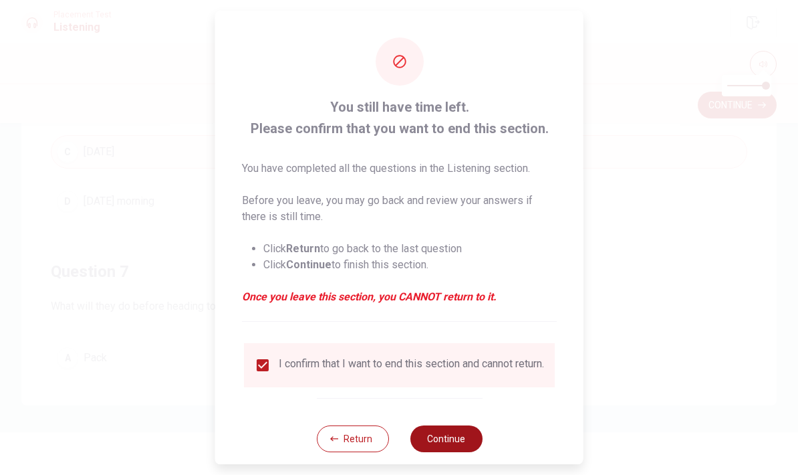
click at [461, 437] on button "Continue" at bounding box center [446, 438] width 72 height 27
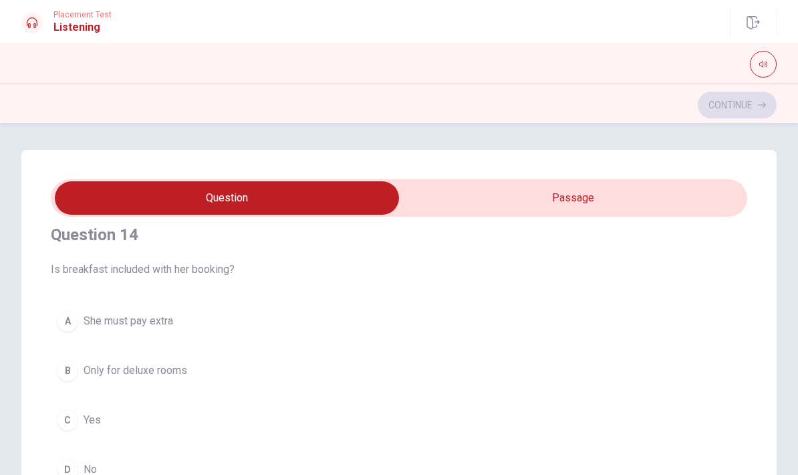
scroll to position [926, 0]
type input "24"
checkbox input "true"
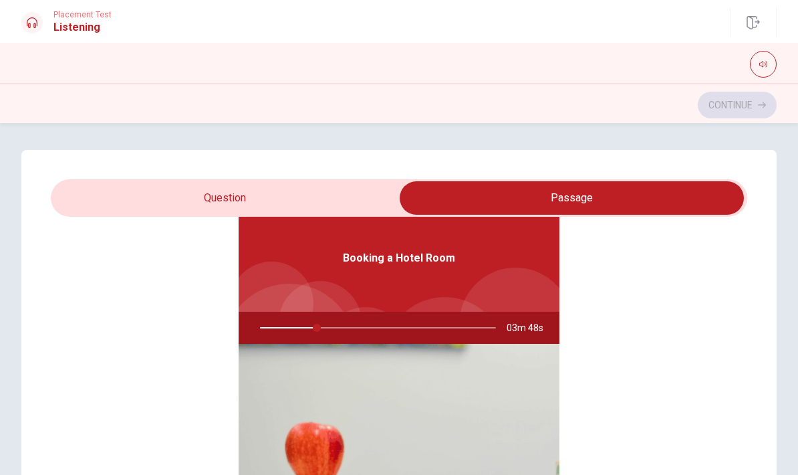
scroll to position [75, 0]
type input "25"
click at [259, 191] on input "checkbox" at bounding box center [571, 197] width 1045 height 33
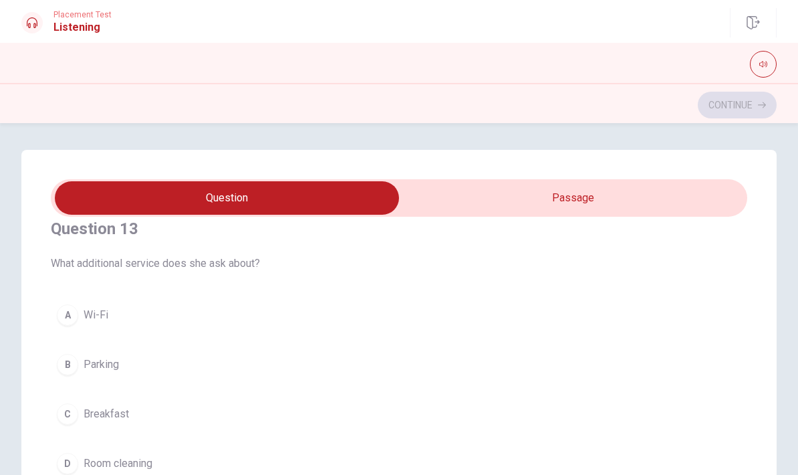
scroll to position [632, 0]
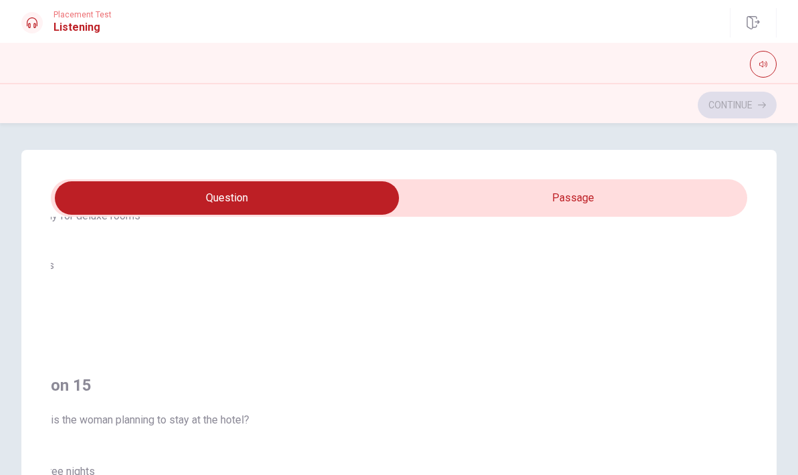
checkbox input "true"
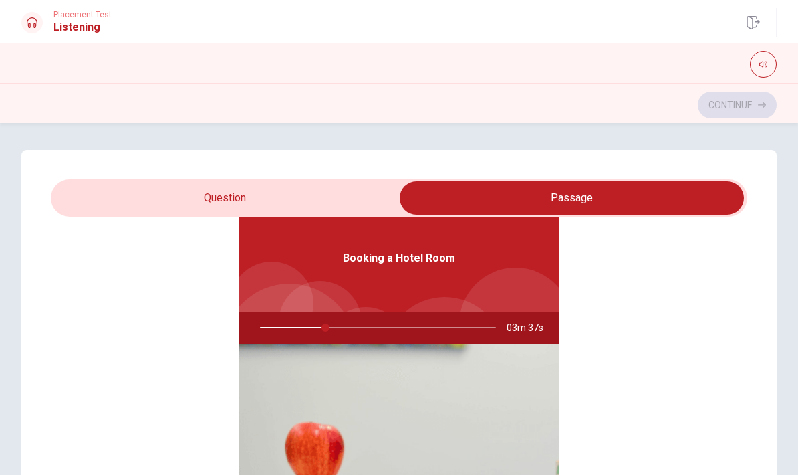
type input "28"
click at [223, 203] on input "checkbox" at bounding box center [571, 197] width 1045 height 33
checkbox input "false"
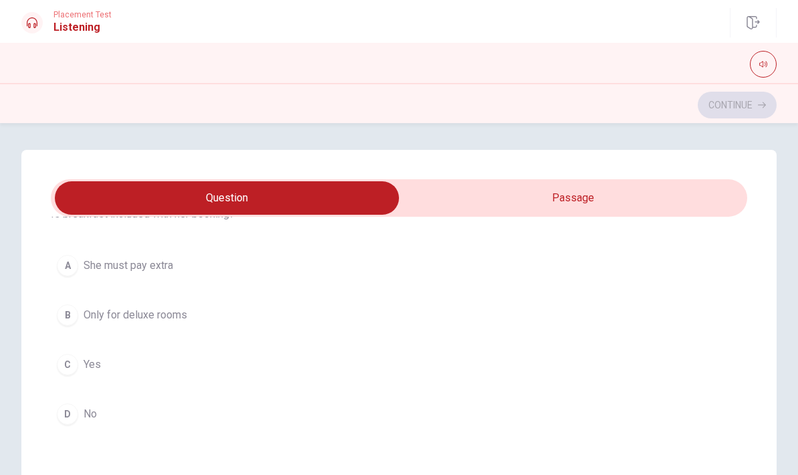
scroll to position [985, 0]
click at [64, 368] on div "C" at bounding box center [67, 363] width 21 height 21
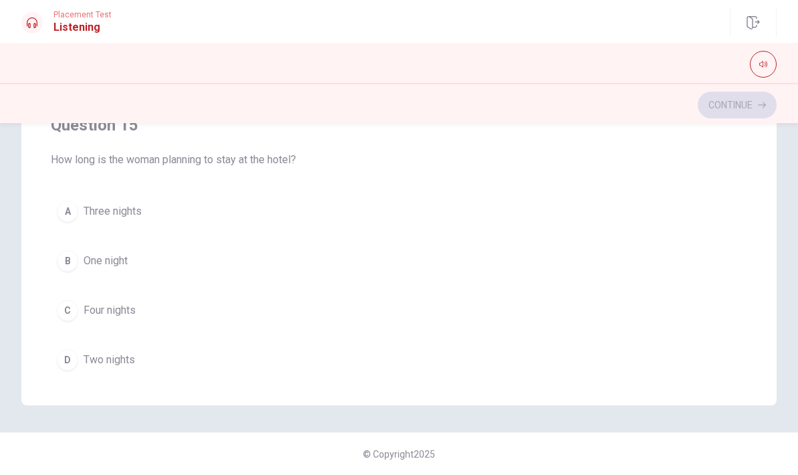
scroll to position [1060, 0]
click at [64, 217] on div "A" at bounding box center [67, 211] width 21 height 21
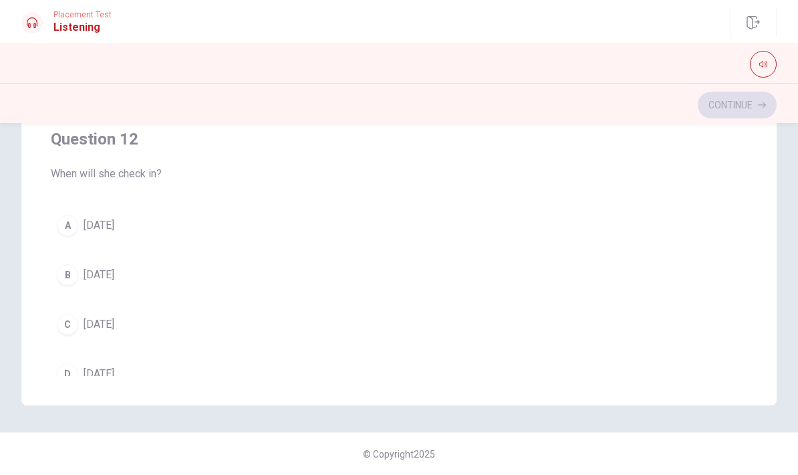
scroll to position [133, 0]
click at [96, 326] on span "[DATE]" at bounding box center [99, 324] width 31 height 16
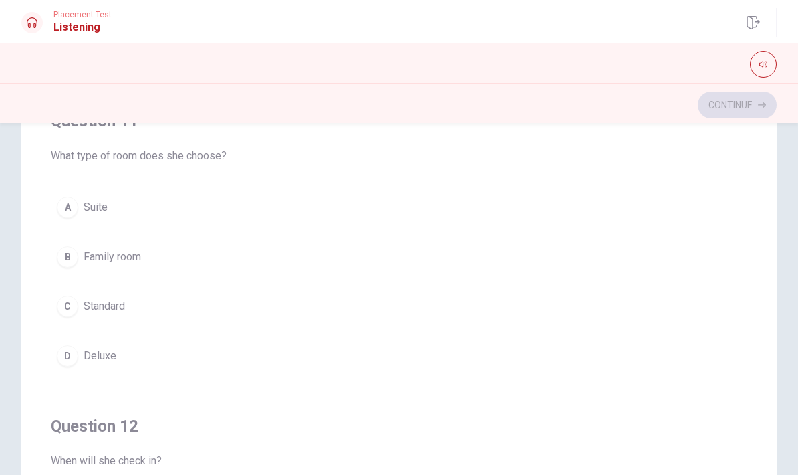
scroll to position [114, 0]
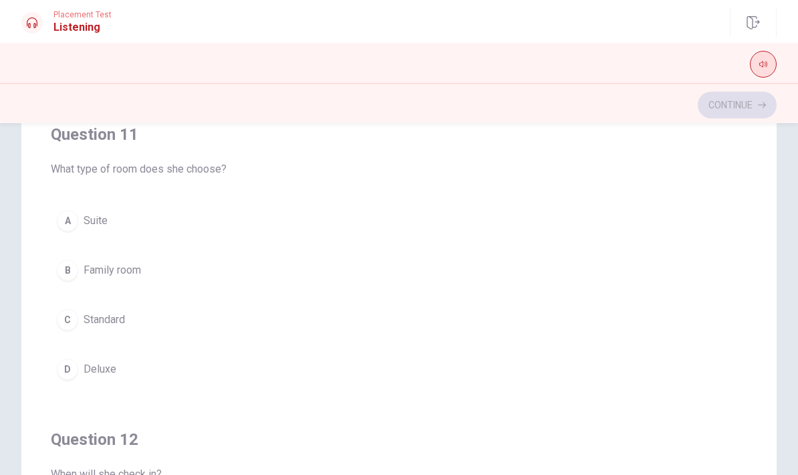
click at [767, 63] on icon "button" at bounding box center [764, 65] width 8 height 6
click at [90, 224] on span "Suite" at bounding box center [96, 221] width 24 height 16
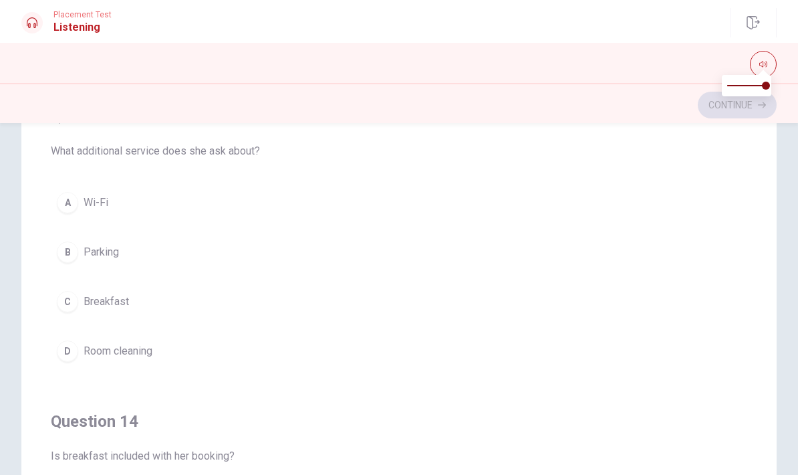
scroll to position [626, 0]
click at [101, 306] on span "Breakfast" at bounding box center [106, 304] width 45 height 16
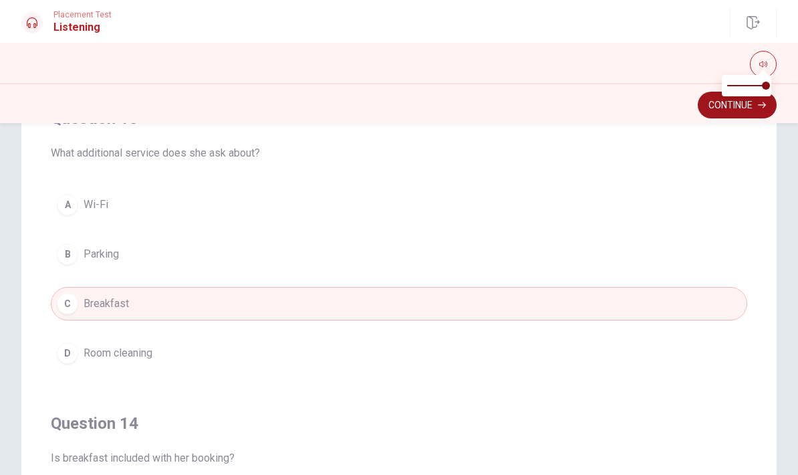
click at [730, 110] on button "Continue" at bounding box center [737, 105] width 79 height 27
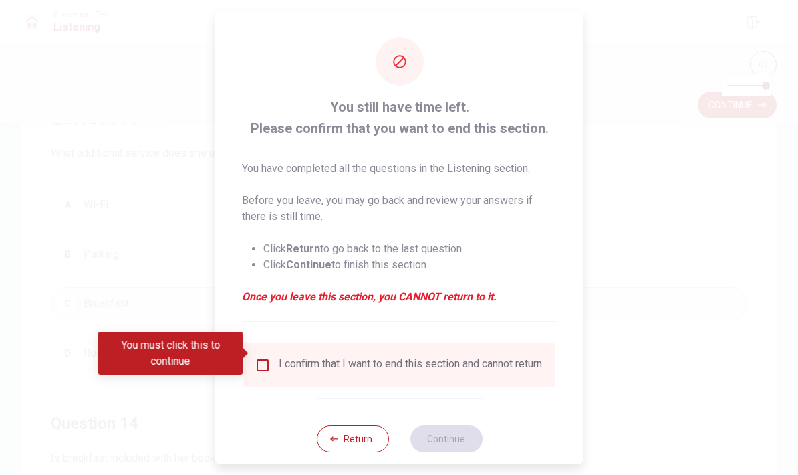
click at [263, 357] on input "You must click this to continue" at bounding box center [263, 365] width 16 height 16
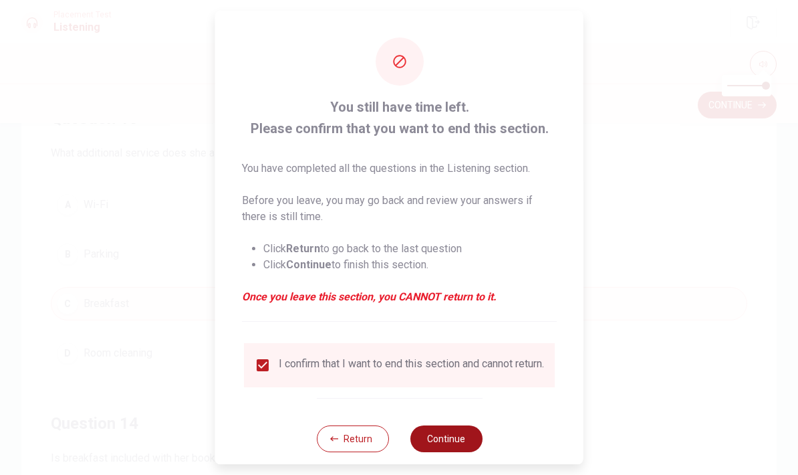
click at [455, 443] on button "Continue" at bounding box center [446, 438] width 72 height 27
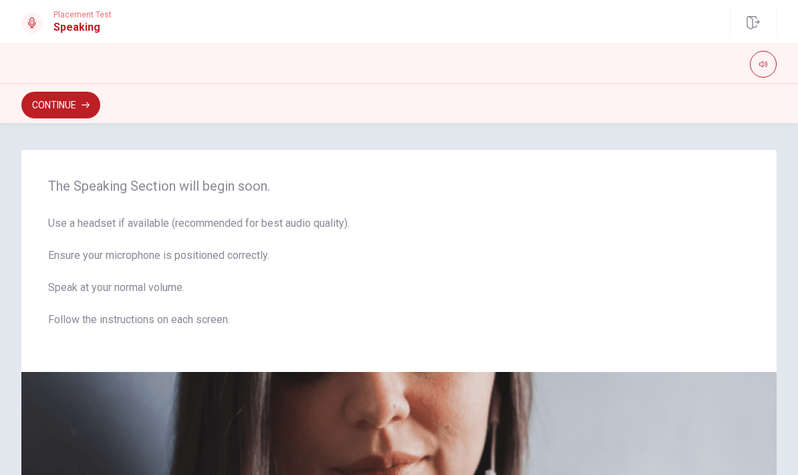
scroll to position [0, 0]
click at [62, 98] on button "Continue" at bounding box center [60, 105] width 79 height 27
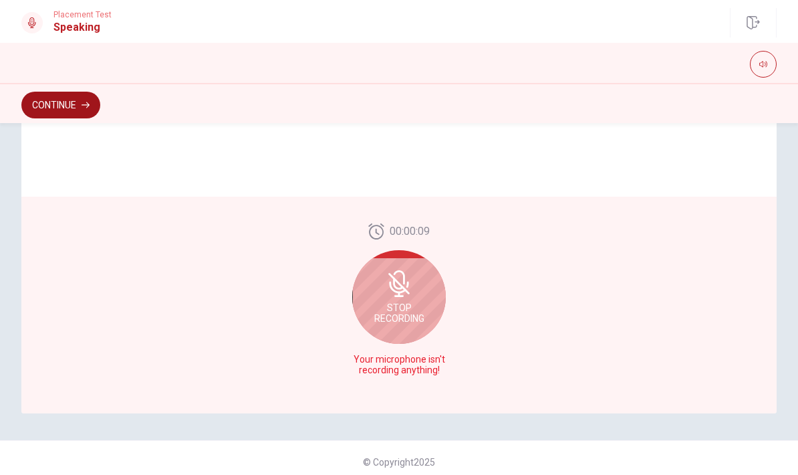
scroll to position [318, 0]
click at [764, 64] on icon "button" at bounding box center [764, 65] width 8 height 6
click at [409, 284] on icon at bounding box center [399, 285] width 27 height 27
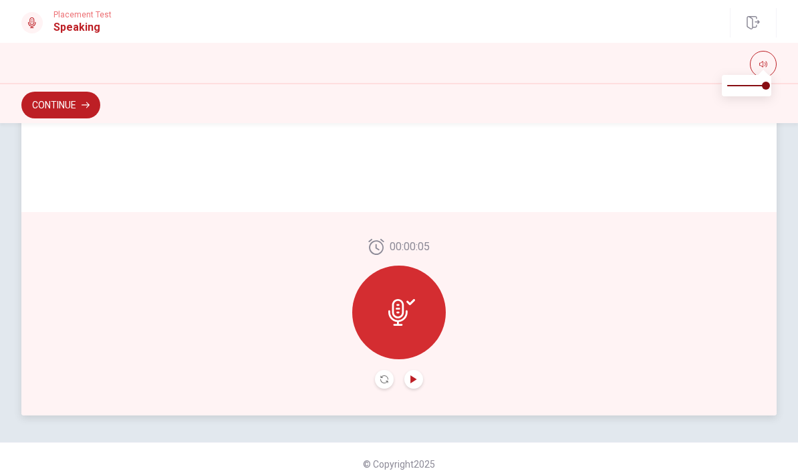
click at [415, 378] on icon "Play Audio" at bounding box center [414, 379] width 6 height 8
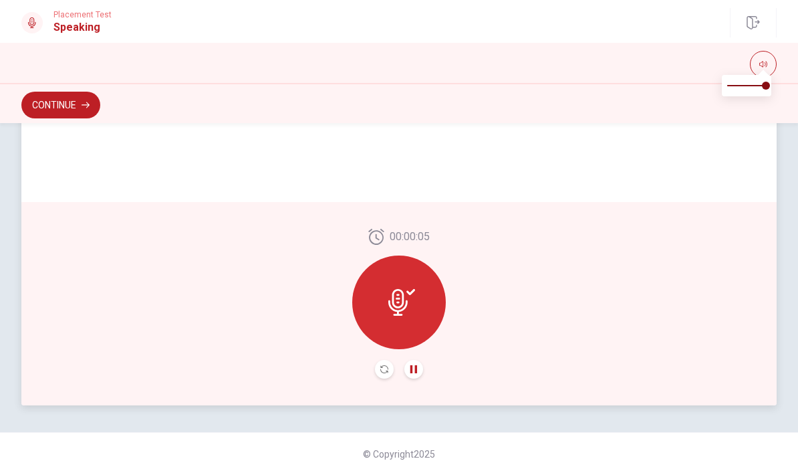
scroll to position [328, 0]
click at [383, 367] on icon "Record Again" at bounding box center [384, 369] width 8 height 8
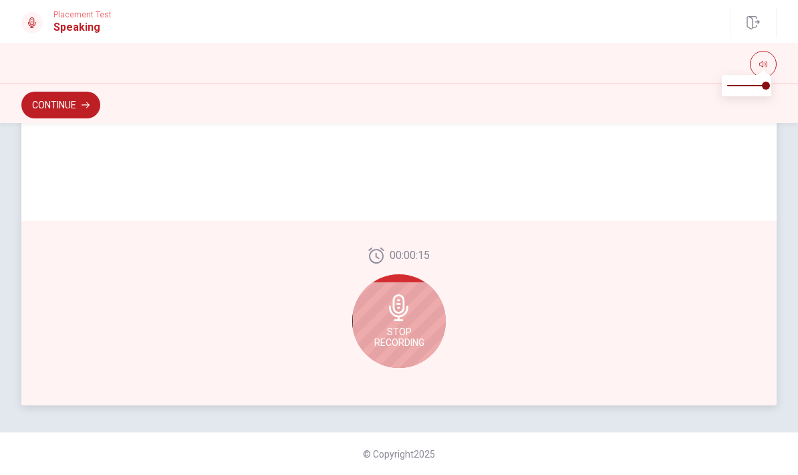
click at [417, 318] on div "Stop Recording" at bounding box center [399, 321] width 94 height 94
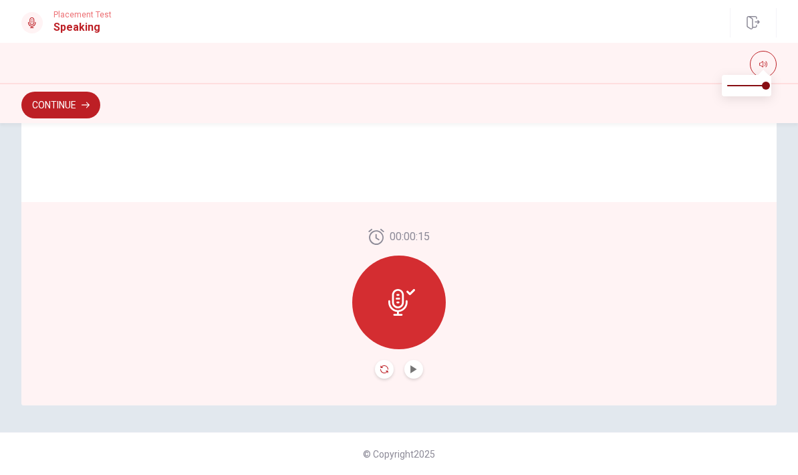
click at [384, 371] on icon "Record Again" at bounding box center [384, 369] width 8 height 8
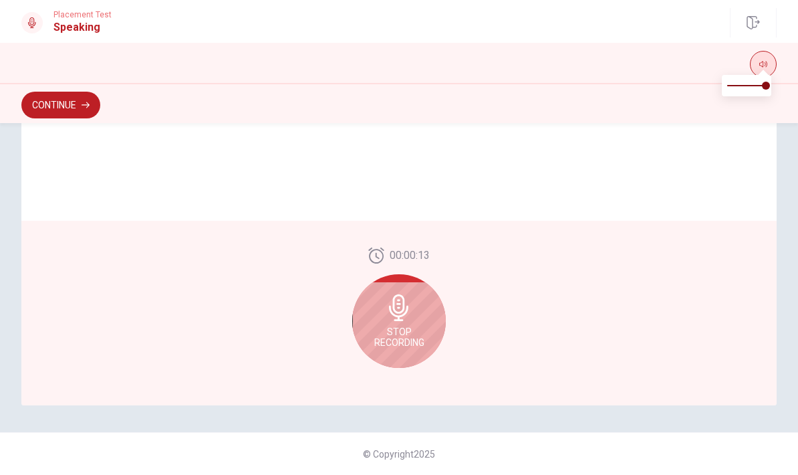
click at [762, 64] on icon "button" at bounding box center [764, 64] width 8 height 8
click at [80, 30] on h1 "Speaking" at bounding box center [82, 27] width 58 height 16
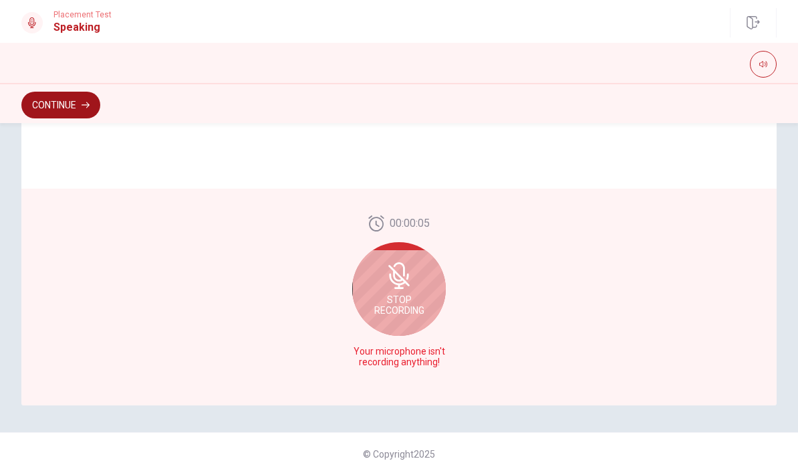
click at [45, 106] on button "Continue" at bounding box center [60, 105] width 79 height 27
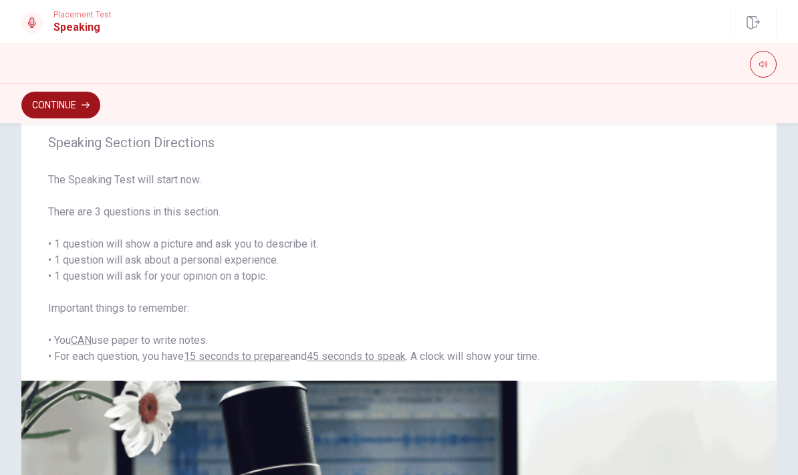
scroll to position [31, 0]
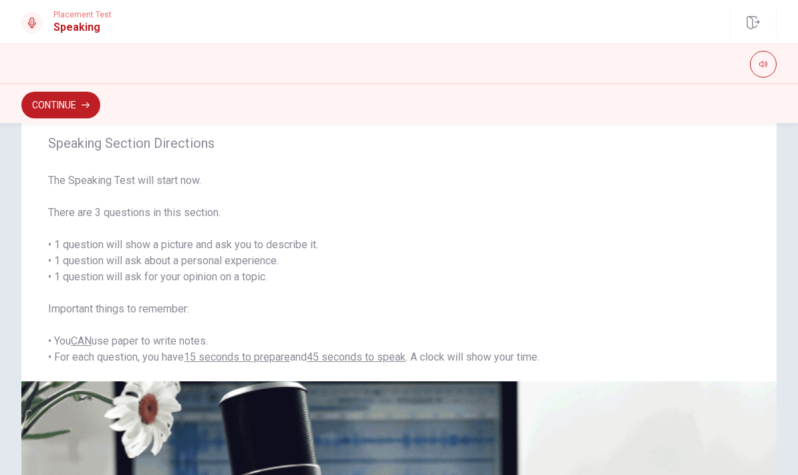
click at [74, 32] on h1 "Speaking" at bounding box center [82, 27] width 58 height 16
click at [84, 27] on h1 "Speaking" at bounding box center [82, 27] width 58 height 16
click at [30, 25] on icon at bounding box center [32, 22] width 11 height 11
click at [757, 68] on button "button" at bounding box center [763, 64] width 27 height 27
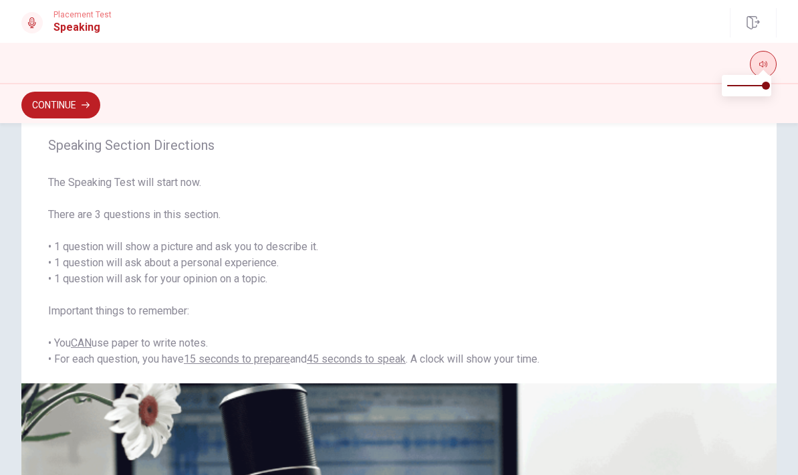
scroll to position [33, 0]
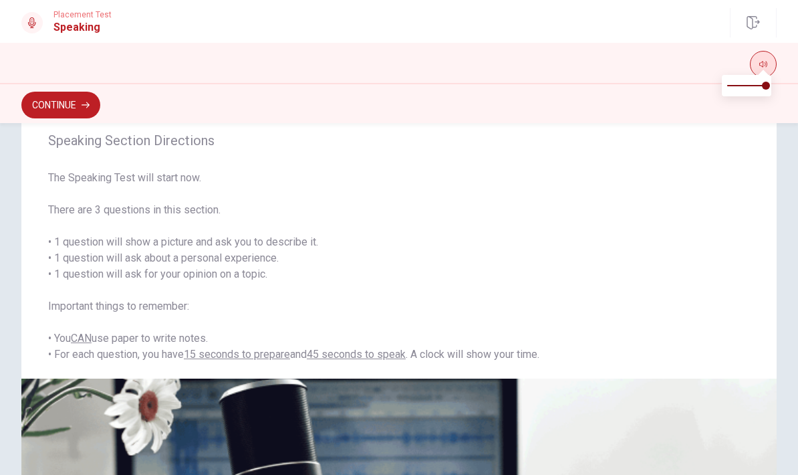
click at [766, 66] on icon "button" at bounding box center [764, 64] width 8 height 8
click at [764, 72] on button "button" at bounding box center [763, 64] width 27 height 27
click at [74, 27] on h1 "Speaking" at bounding box center [82, 27] width 58 height 16
click at [53, 108] on button "Continue" at bounding box center [60, 105] width 79 height 27
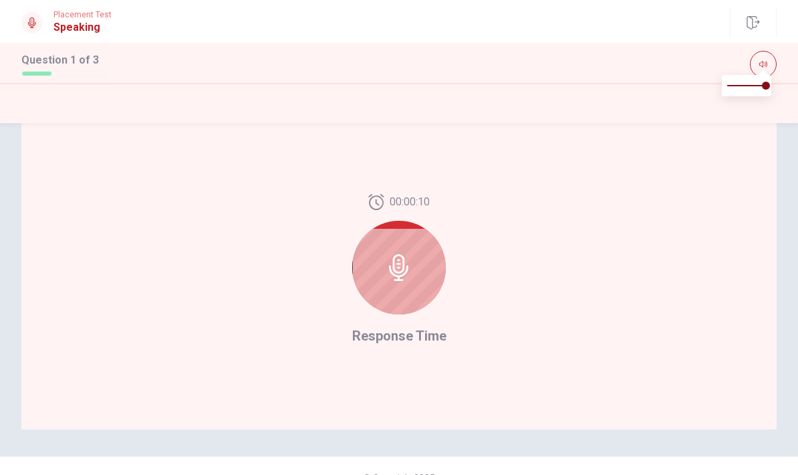
scroll to position [324, 0]
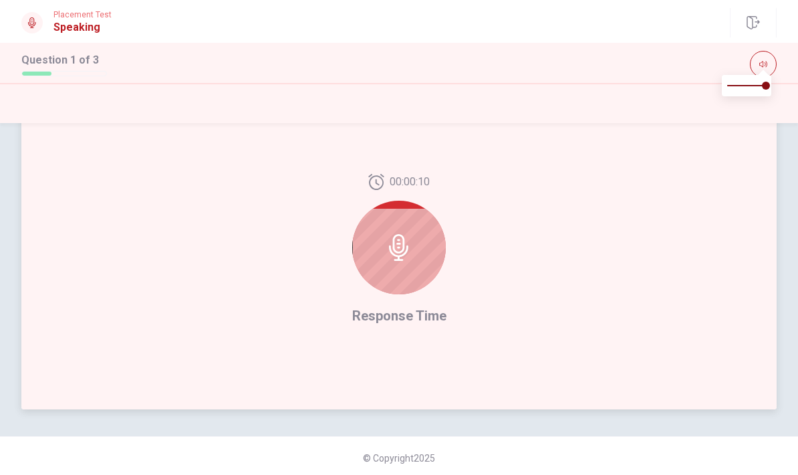
click at [398, 243] on icon at bounding box center [399, 247] width 27 height 27
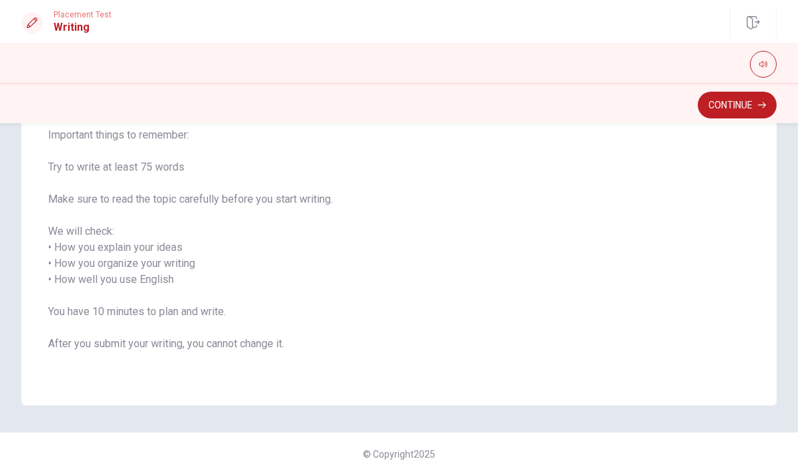
scroll to position [140, 0]
click at [741, 110] on button "Continue" at bounding box center [737, 105] width 79 height 27
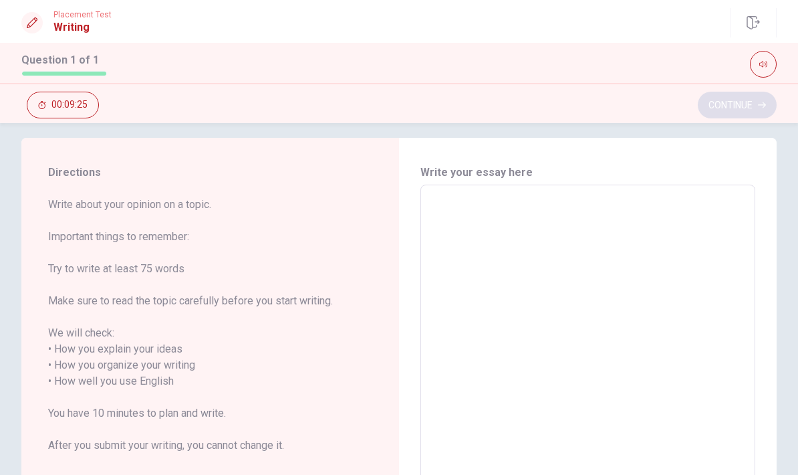
scroll to position [4, 0]
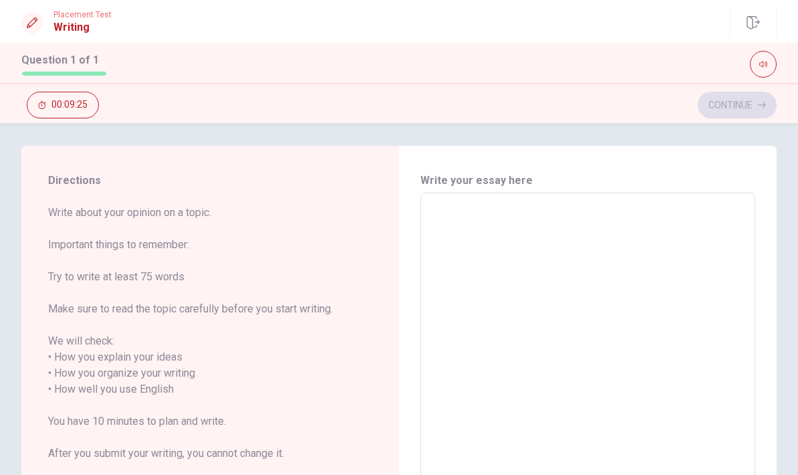
click at [452, 224] on textarea at bounding box center [588, 389] width 316 height 371
type textarea "t"
type textarea "x"
type textarea "t h"
type textarea "x"
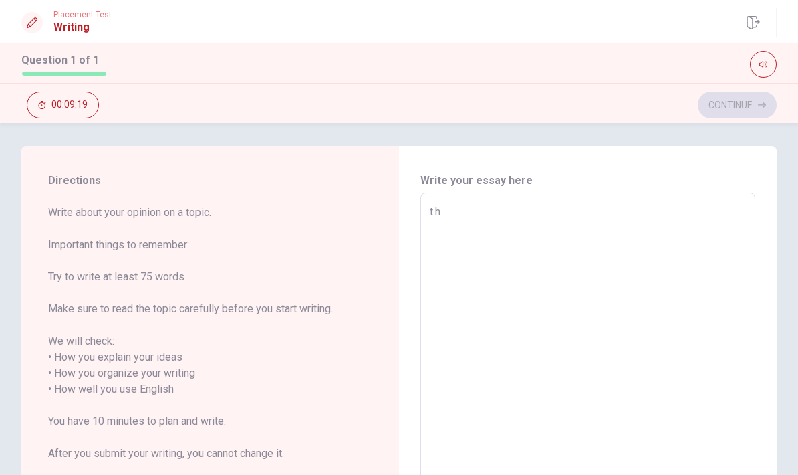
type textarea "t he"
type textarea "x"
type textarea "t h"
type textarea "x"
type textarea "t"
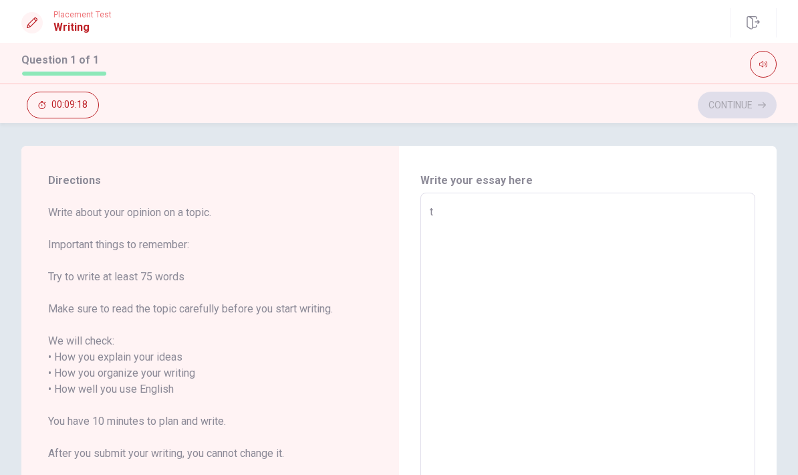
type textarea "x"
type textarea "t"
type textarea "x"
type textarea "t h"
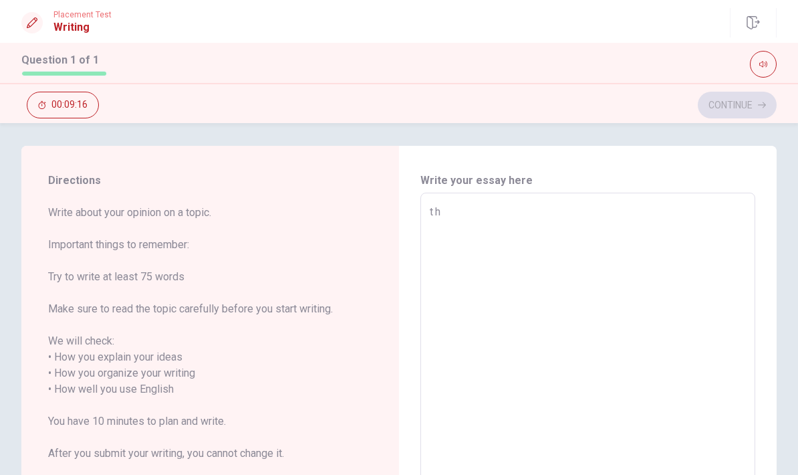
type textarea "x"
type textarea "t"
type textarea "x"
type textarea "t"
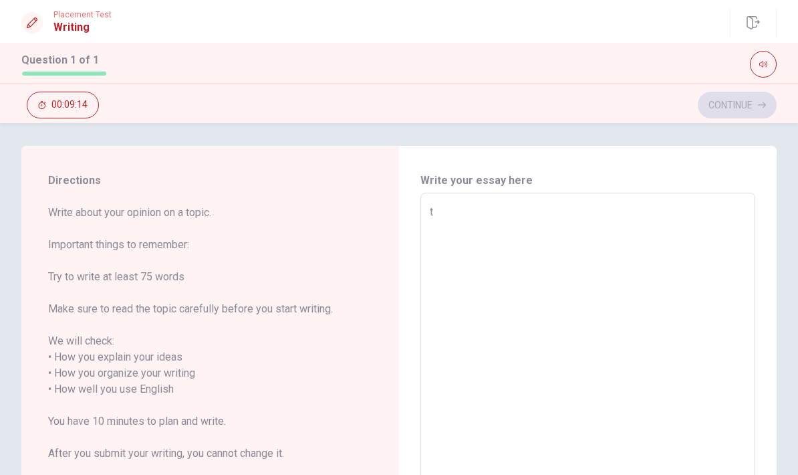
type textarea "x"
type textarea "t h"
type textarea "x"
type textarea "t"
type textarea "x"
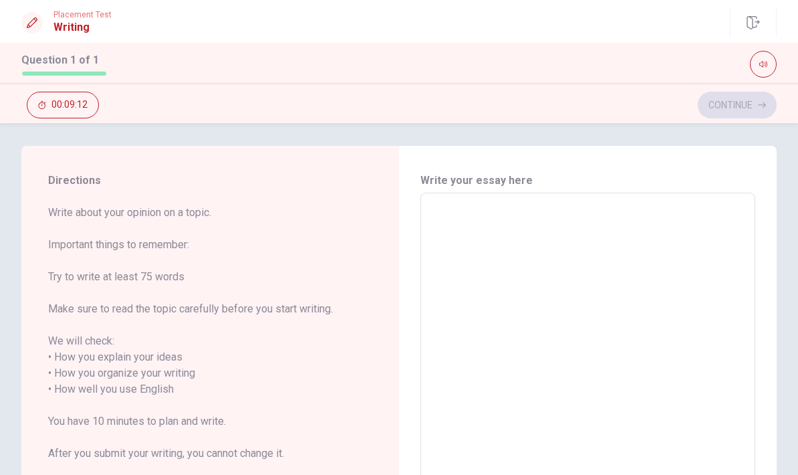
type textarea "T"
type textarea "x"
type textarea "Th"
type textarea "x"
type textarea "The"
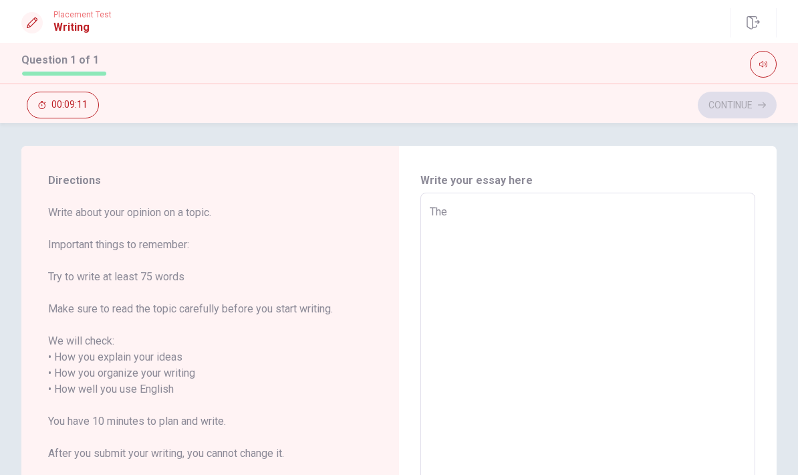
type textarea "x"
type textarea "The"
type textarea "x"
type textarea "The j"
type textarea "x"
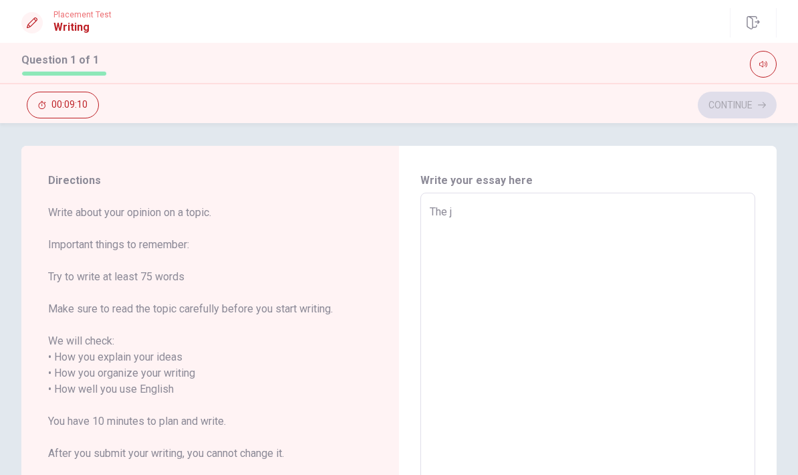
type textarea "The ji"
type textarea "x"
type textarea "The j"
type textarea "x"
type textarea "The jo"
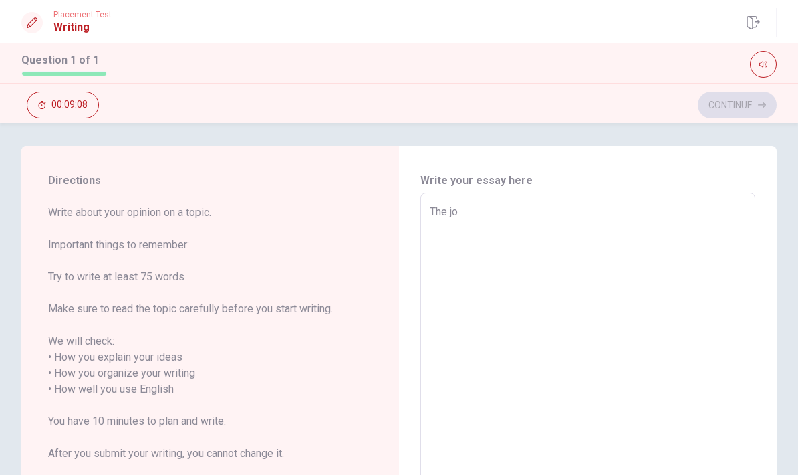
type textarea "x"
type textarea "The job"
type textarea "x"
type textarea "The job"
type textarea "x"
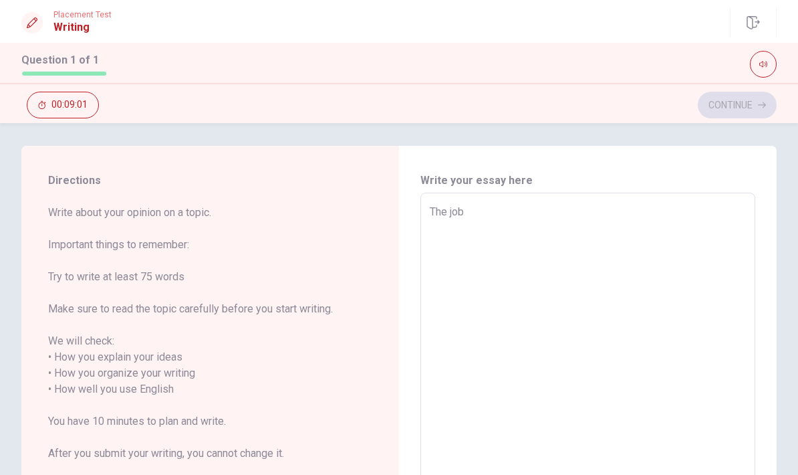
type textarea "The job i"
type textarea "x"
type textarea "The job"
type textarea "x"
type textarea "The job I"
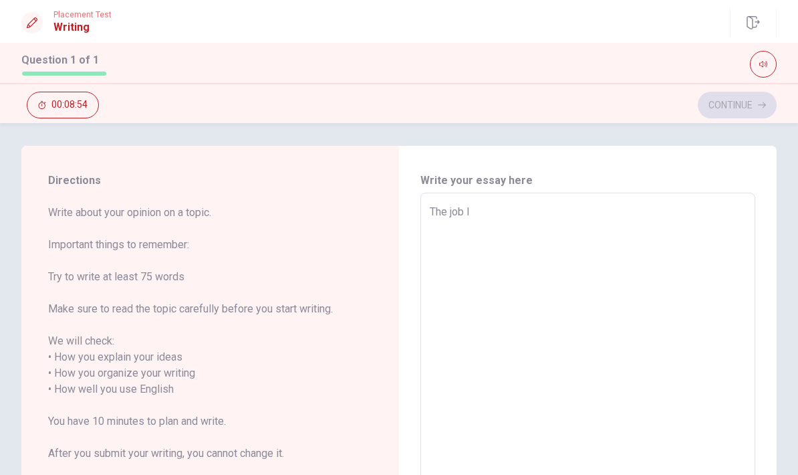
type textarea "x"
type textarea "The job I"
type textarea "x"
type textarea "The job I d"
type textarea "x"
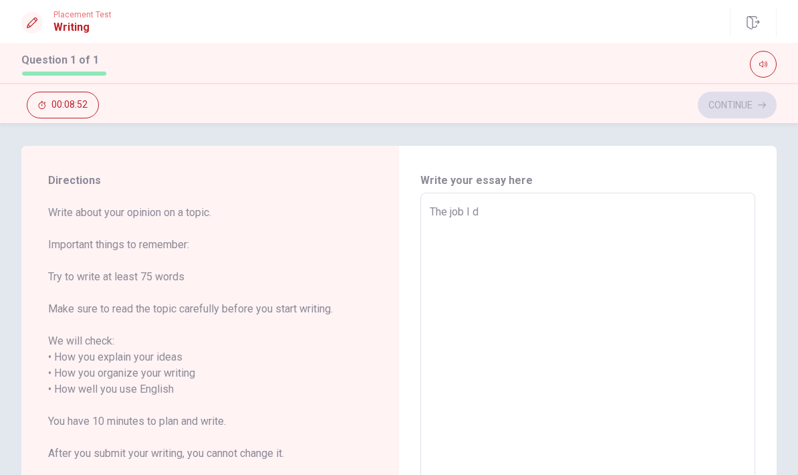
type textarea "The job I dr"
type textarea "x"
type textarea "The job I dre"
type textarea "x"
type textarea "The job I drea"
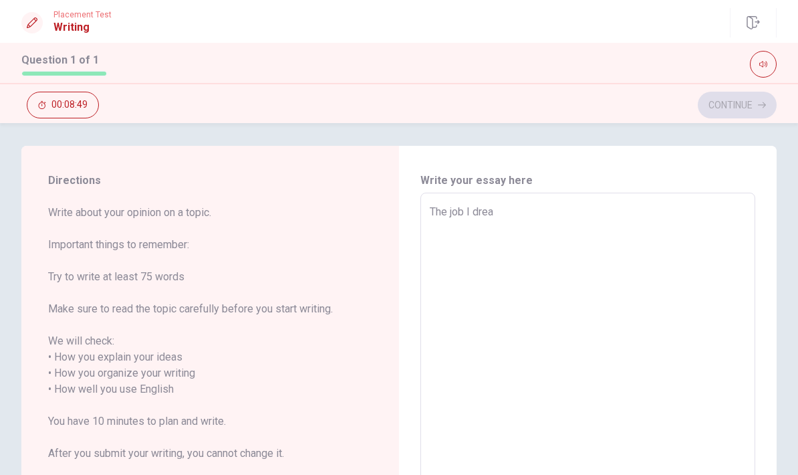
type textarea "x"
type textarea "The job I dream"
type textarea "x"
type textarea "The job I dream"
type textarea "x"
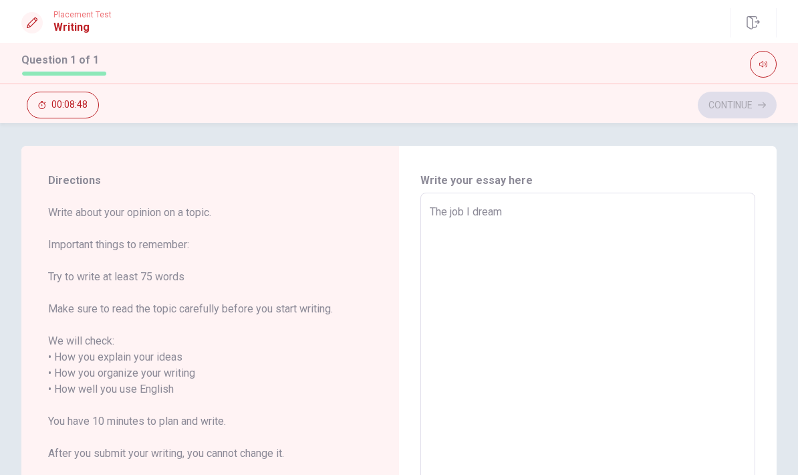
type textarea "The job I dream o"
type textarea "x"
type textarea "The job I dream of"
type textarea "x"
type textarea "The job I dream of"
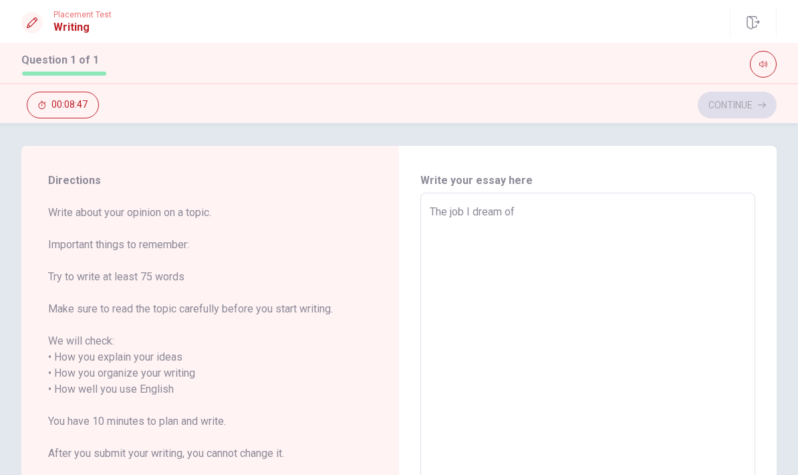
type textarea "x"
type textarea "The job I dream of h"
type textarea "x"
type textarea "The job I dream of ha"
type textarea "x"
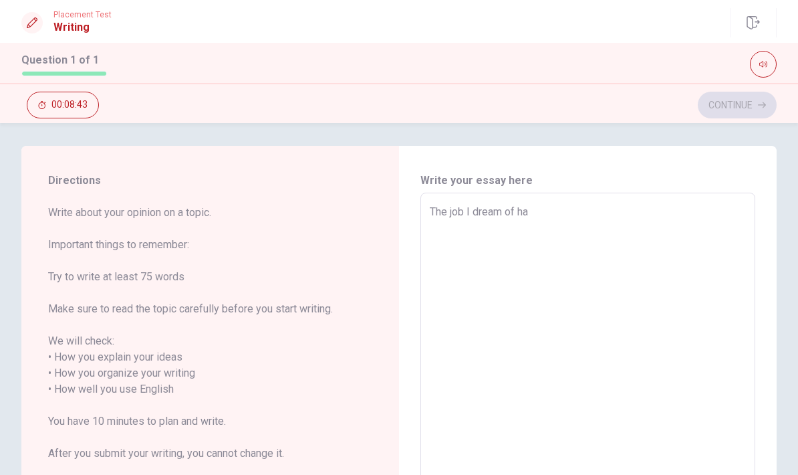
type textarea "The job I dream of hav"
type textarea "x"
type textarea "The job I dream of havi"
type textarea "x"
type textarea "The job I dream of havin"
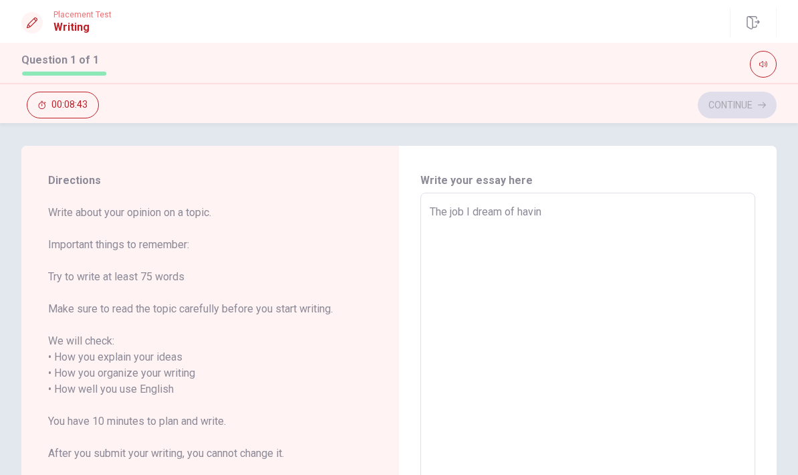
type textarea "x"
type textarea "The job I dream of having"
type textarea "x"
type textarea "The job I dream of having"
type textarea "x"
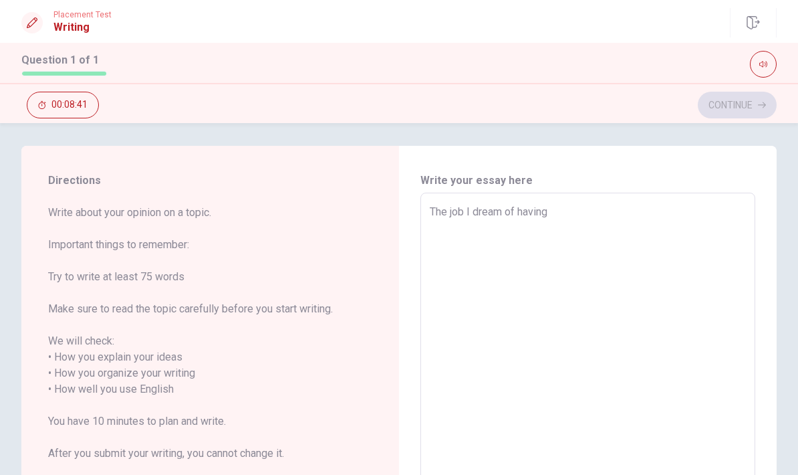
type textarea "The job I dream of having i"
type textarea "x"
type textarea "The job I dream of having in"
type textarea "x"
type textarea "The job I dream of having in"
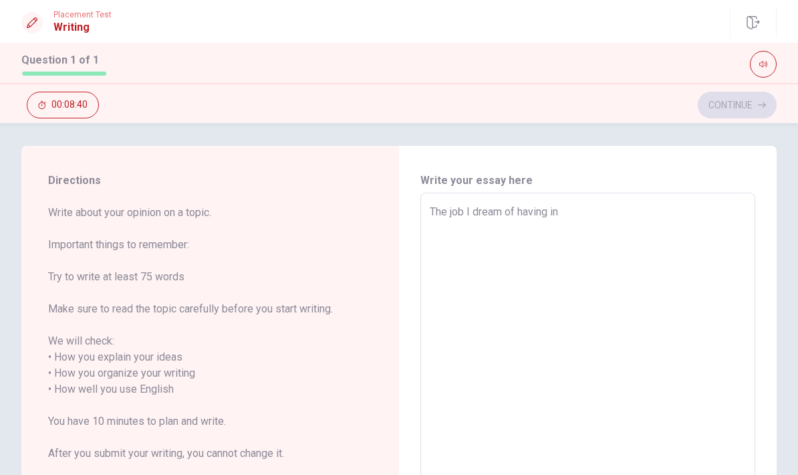
type textarea "x"
type textarea "The job I dream of having in g"
type textarea "x"
type textarea "The job I dream of having in"
type textarea "x"
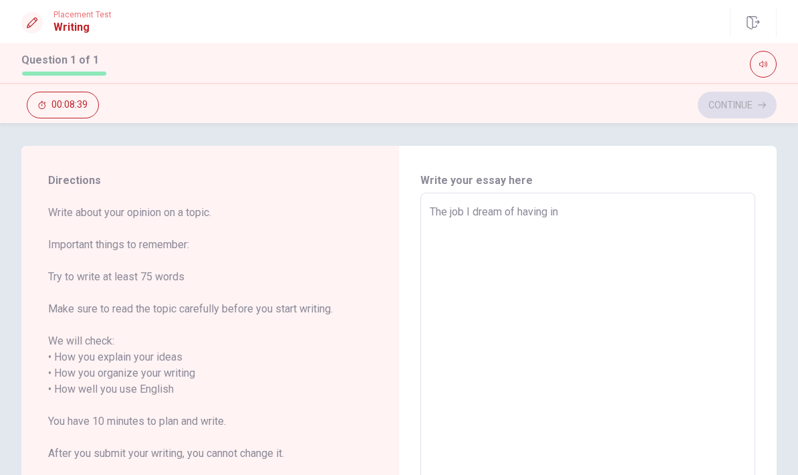
type textarea "The job I dream of having in t"
type textarea "x"
type textarea "The job I dream of having in th"
type textarea "x"
type textarea "The job I dream of having in the"
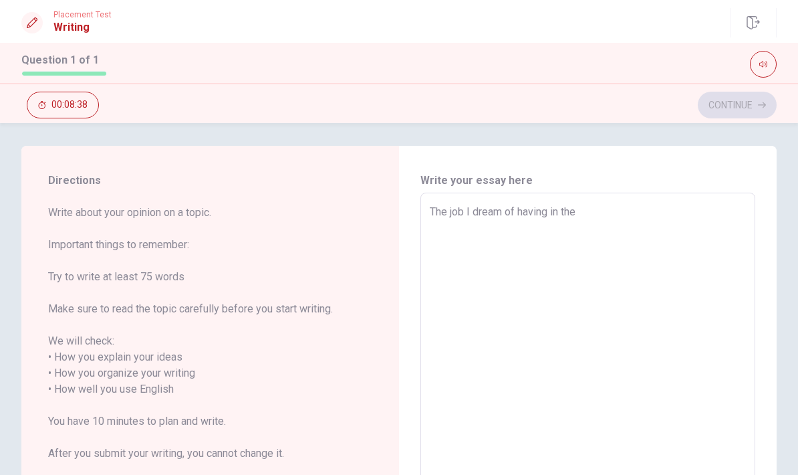
type textarea "x"
type textarea "The job I dream of having in the"
type textarea "x"
type textarea "The job I dream of having in the f"
type textarea "x"
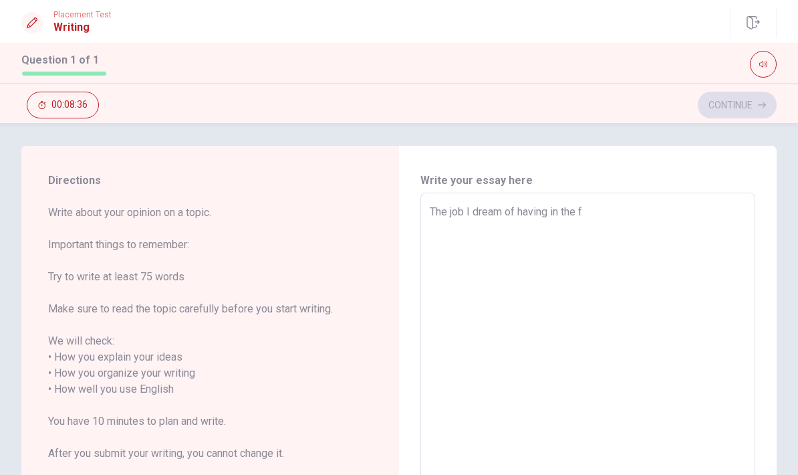
type textarea "The job I dream of having in the fu"
type textarea "x"
type textarea "The job I dream of having in the fut"
type textarea "x"
type textarea "The job I dream of having in the futu"
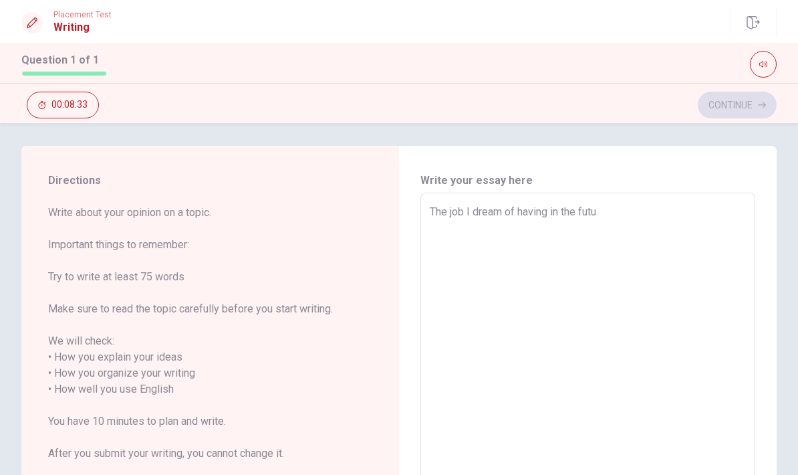
type textarea "x"
type textarea "The job I dream of having in the futur"
type textarea "x"
type textarea "The job I dream of having in the future"
type textarea "x"
